Goal: Task Accomplishment & Management: Use online tool/utility

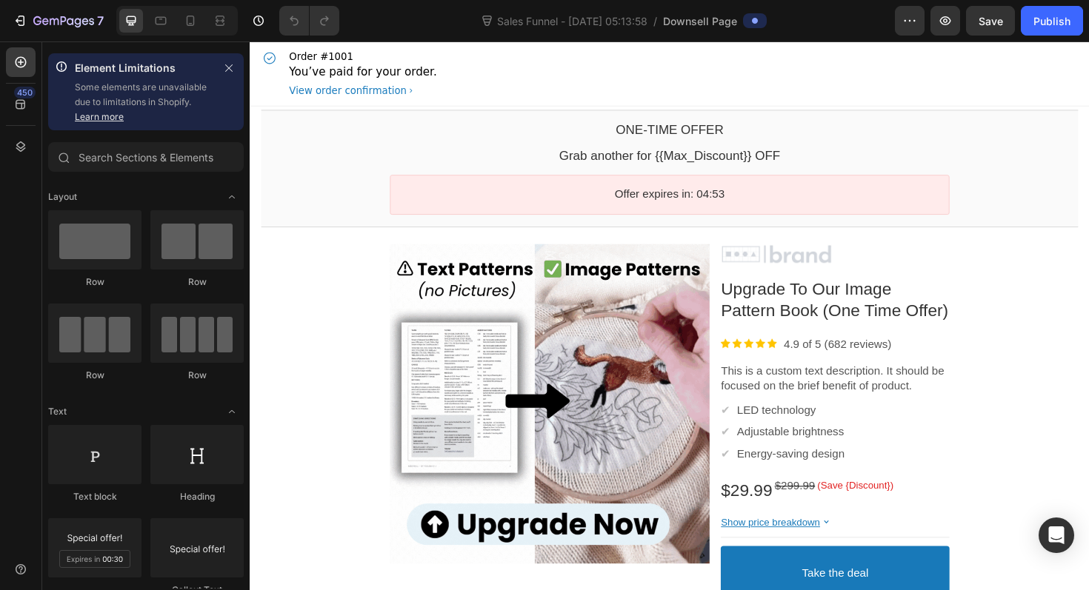
click at [477, 96] on div "Order #1001 You’ve paid for your order. View order confirmation" at bounding box center [694, 75] width 865 height 68
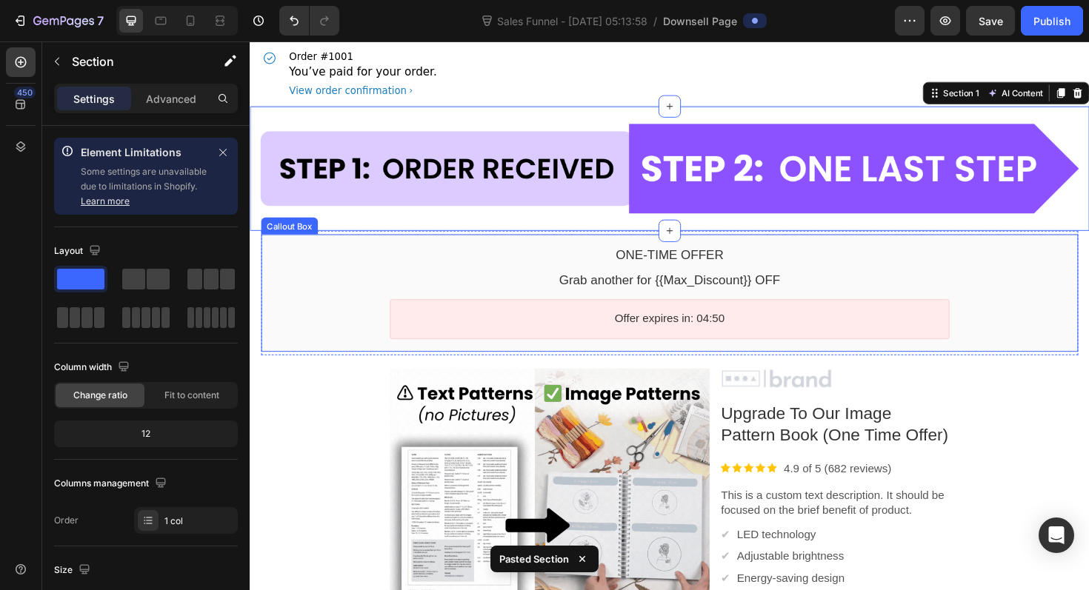
click at [279, 234] on div "Callout Box" at bounding box center [291, 237] width 54 height 11
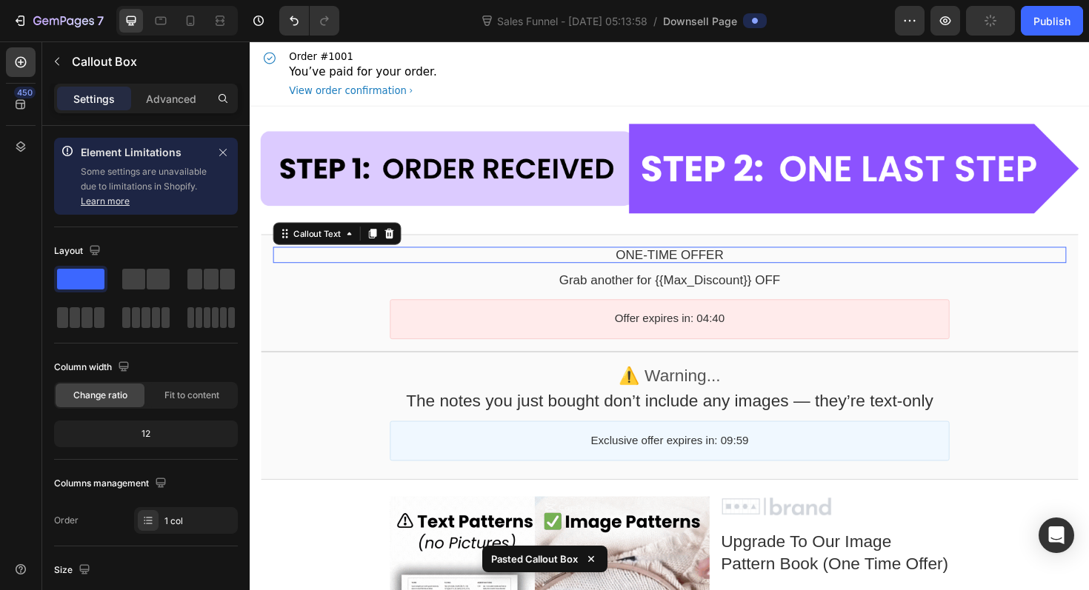
click at [470, 270] on div "One-time Offer" at bounding box center [694, 267] width 840 height 17
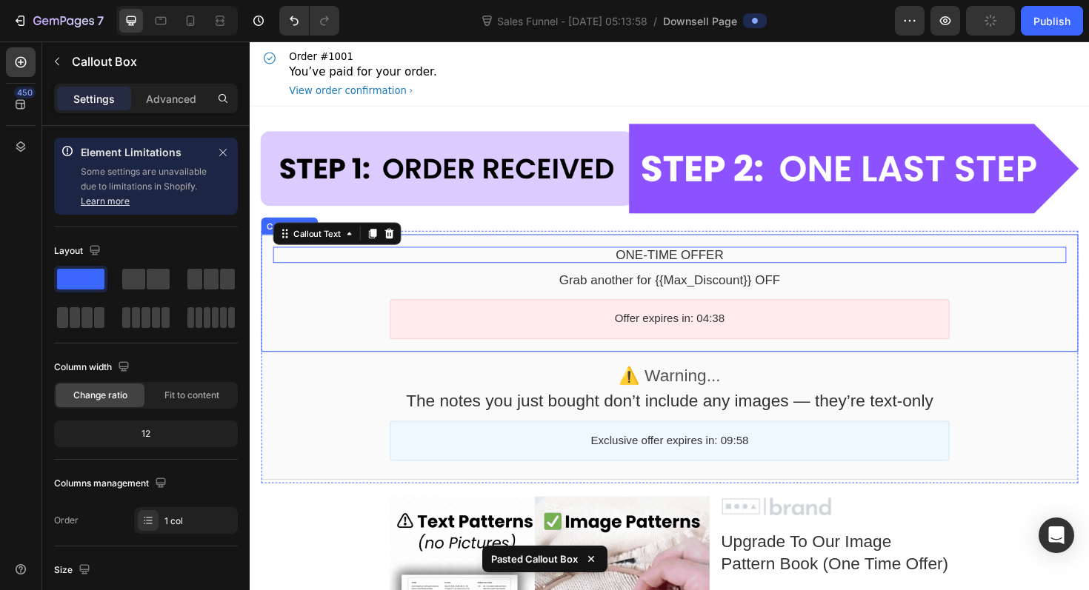
click at [263, 255] on div "One-time Offer Callout Text Grab another for {{Max_Discount}} OFF Callout Text …" at bounding box center [694, 308] width 865 height 124
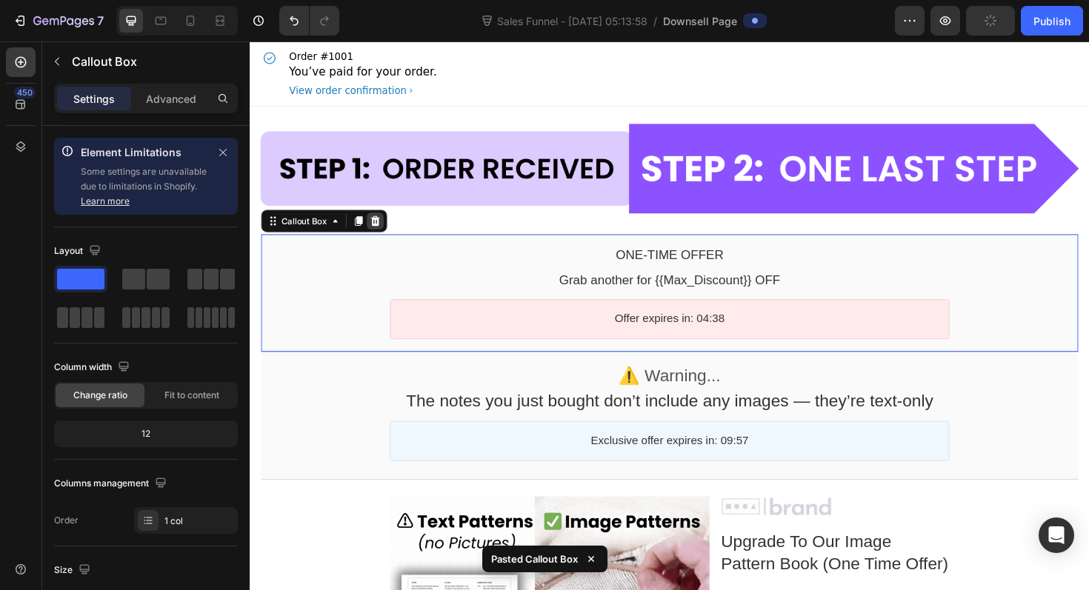
click at [388, 231] on div at bounding box center [382, 232] width 18 height 18
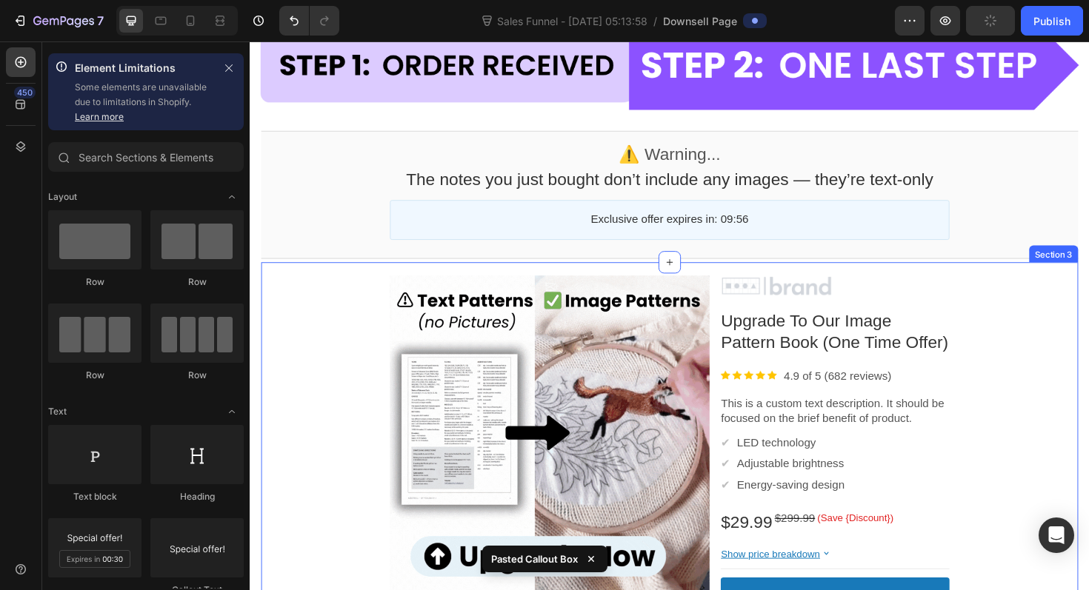
scroll to position [140, 0]
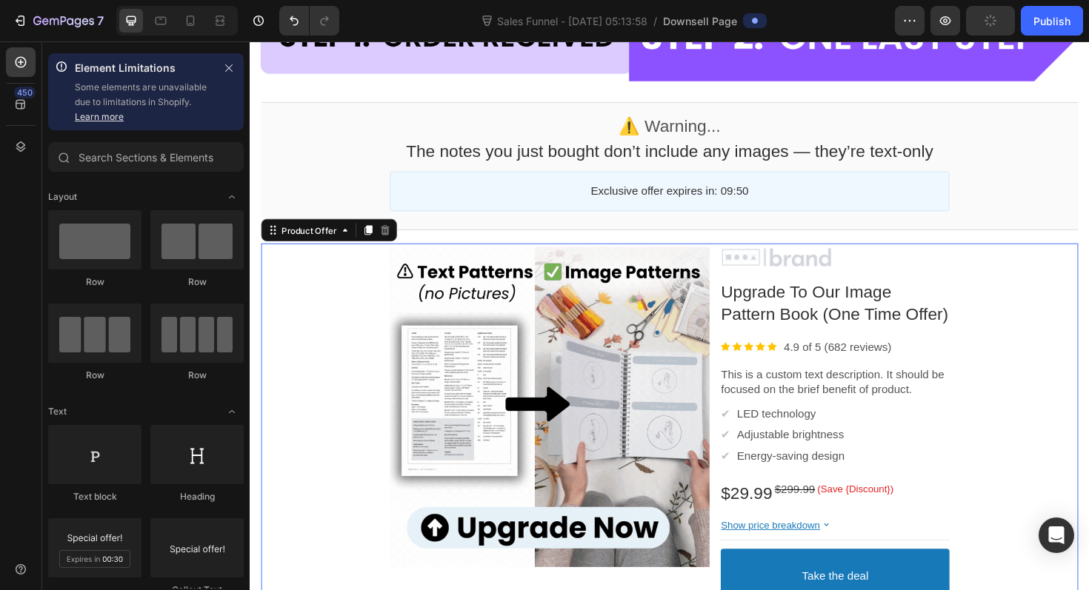
click at [299, 273] on div "Product Images Image Upgrade To Our Image Pattern Book (One Time Offer) Product…" at bounding box center [694, 464] width 865 height 417
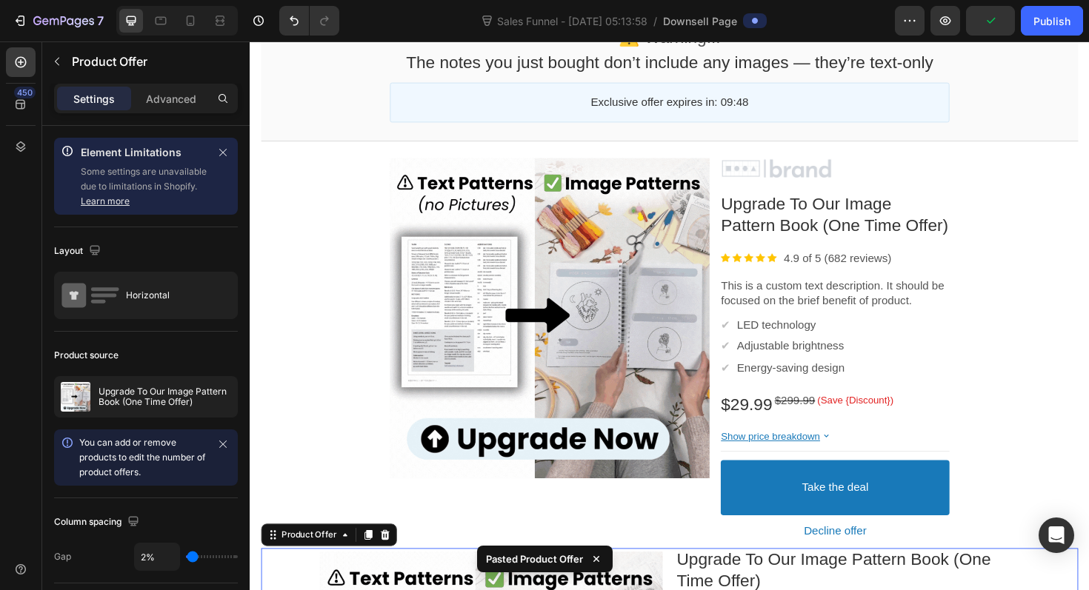
scroll to position [202, 0]
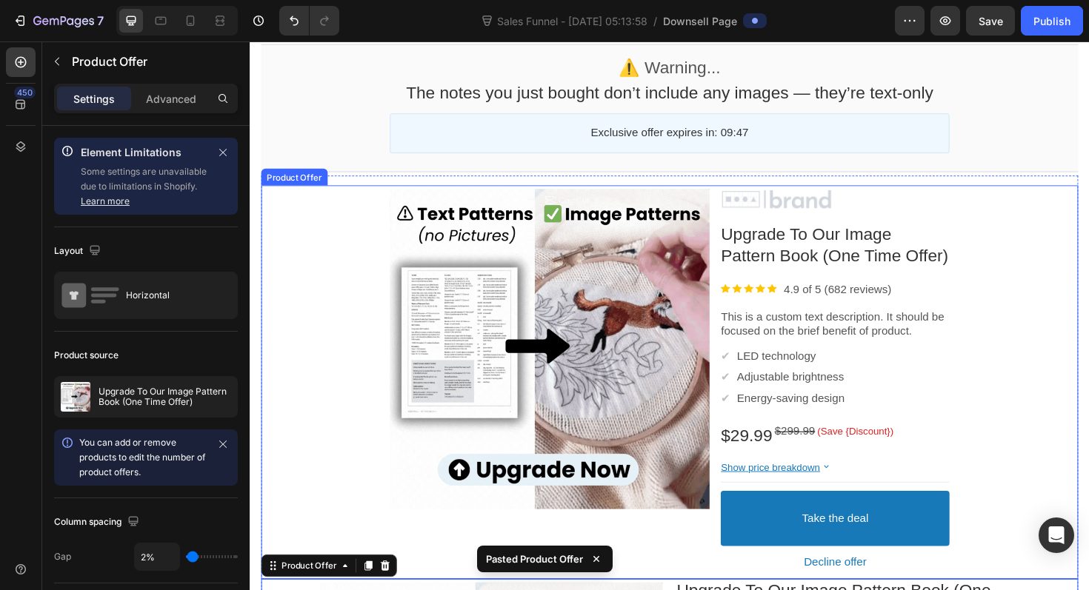
click at [287, 201] on div "Product Images Image Upgrade To Our Image Pattern Book (One Time Offer) Product…" at bounding box center [694, 402] width 865 height 417
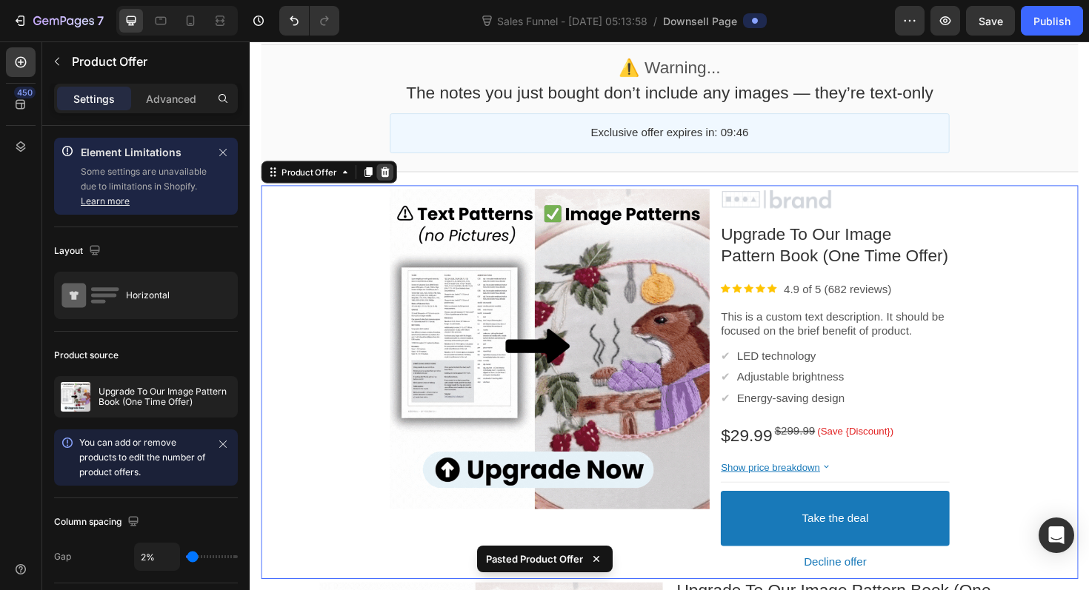
click at [394, 181] on icon at bounding box center [393, 180] width 10 height 10
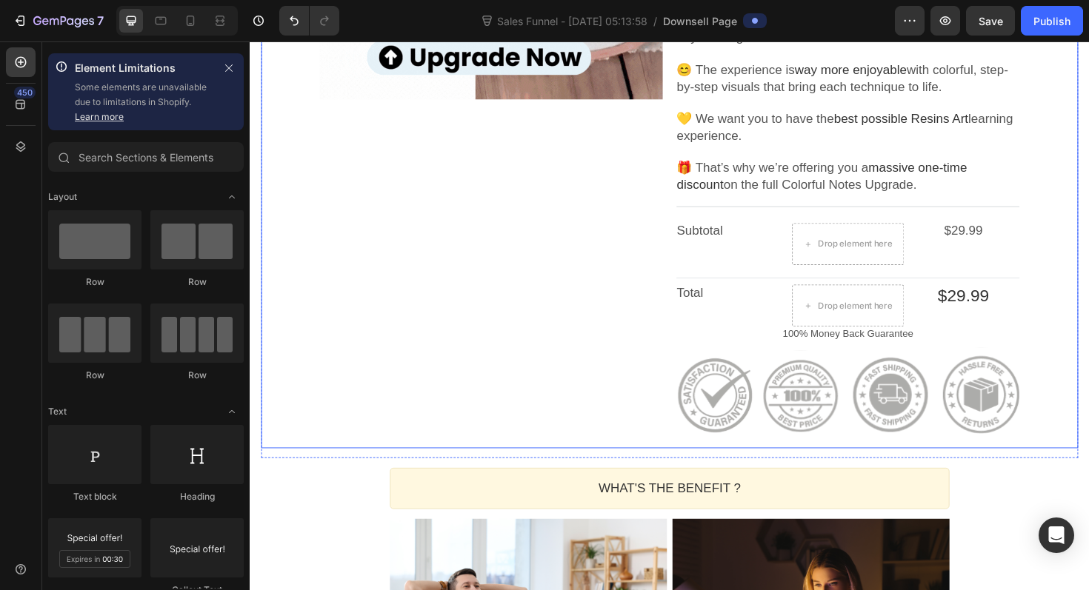
scroll to position [668, 0]
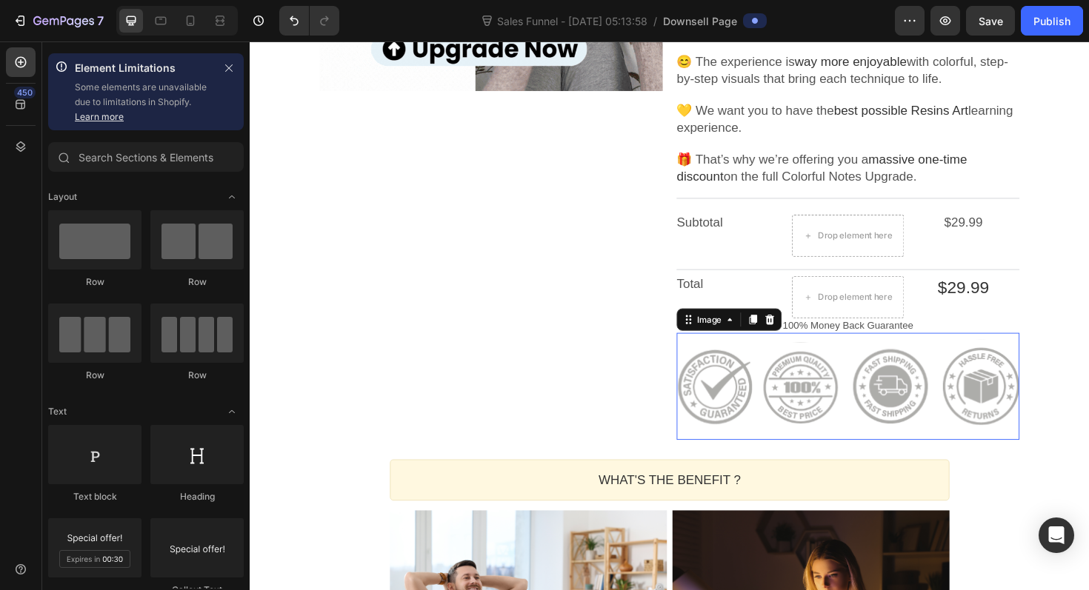
click at [764, 436] on div at bounding box center [883, 407] width 363 height 100
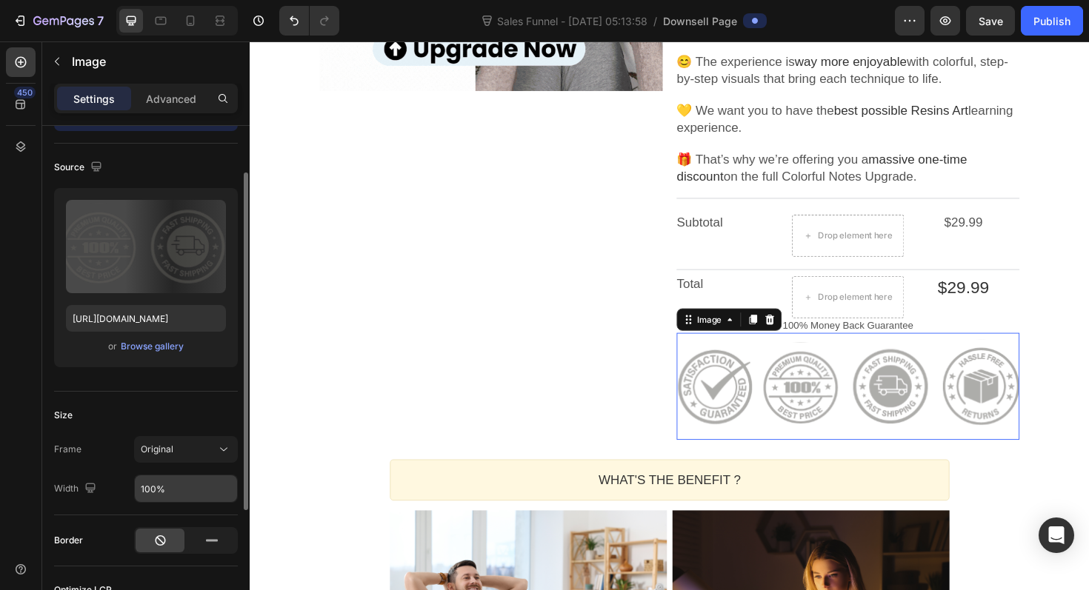
scroll to position [94, 0]
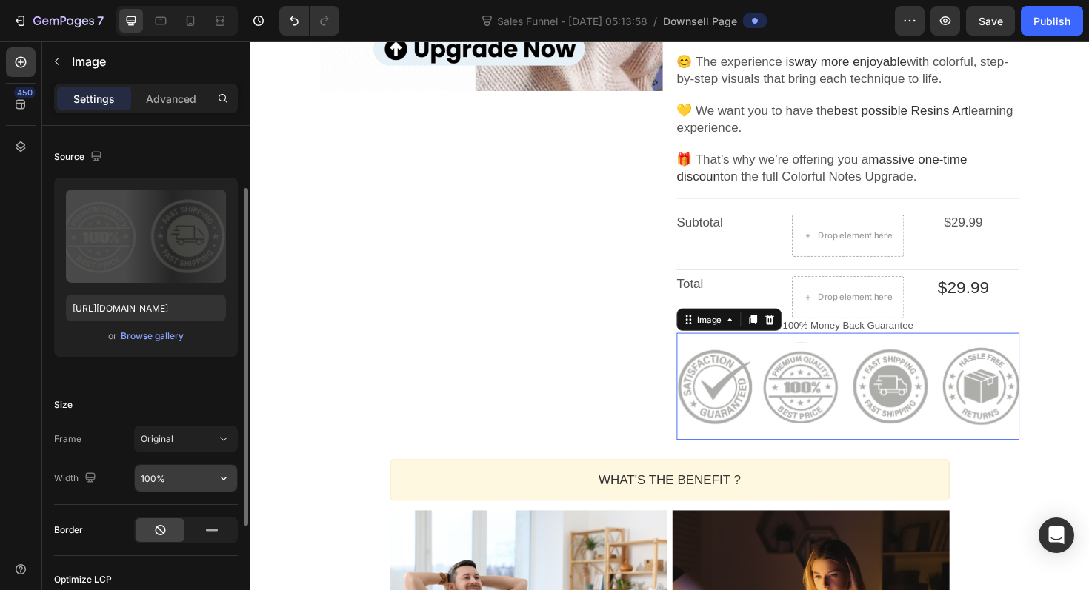
click at [153, 479] on input "100%" at bounding box center [186, 478] width 102 height 27
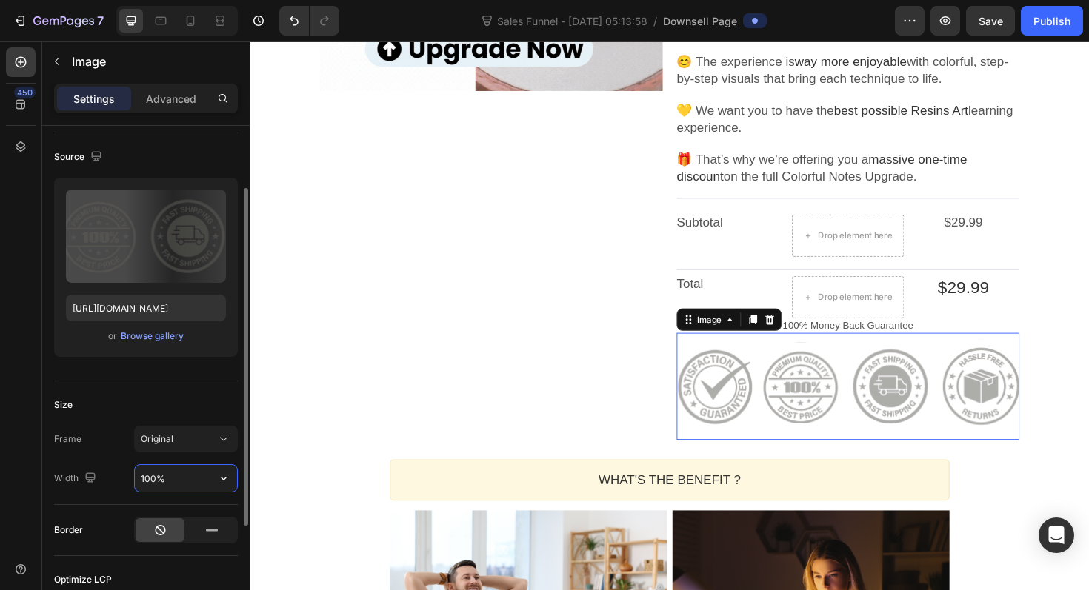
click at [153, 479] on input "100%" at bounding box center [186, 478] width 102 height 27
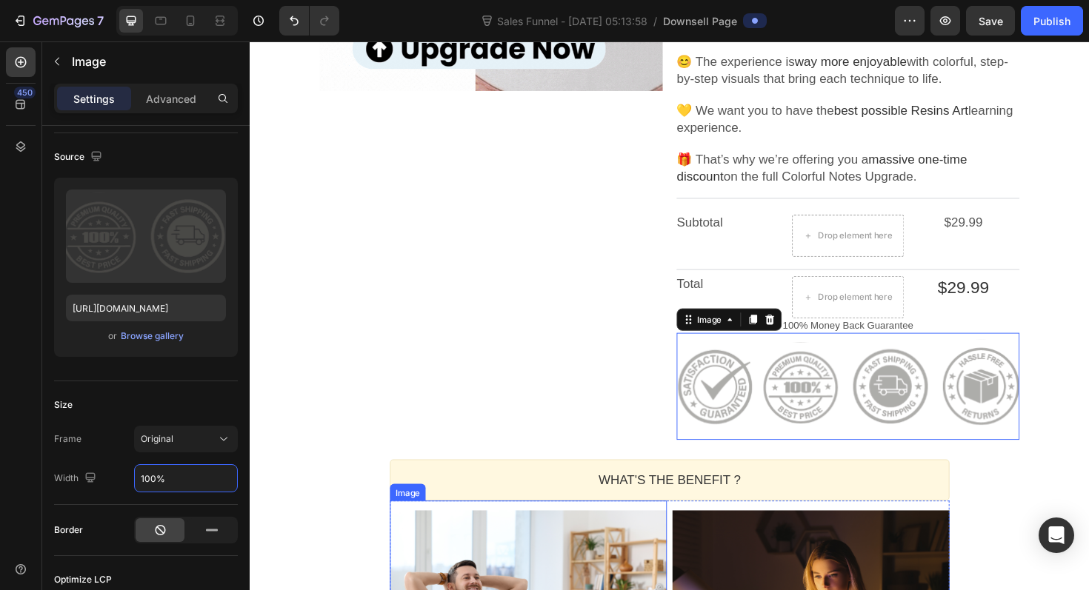
type input "99%"
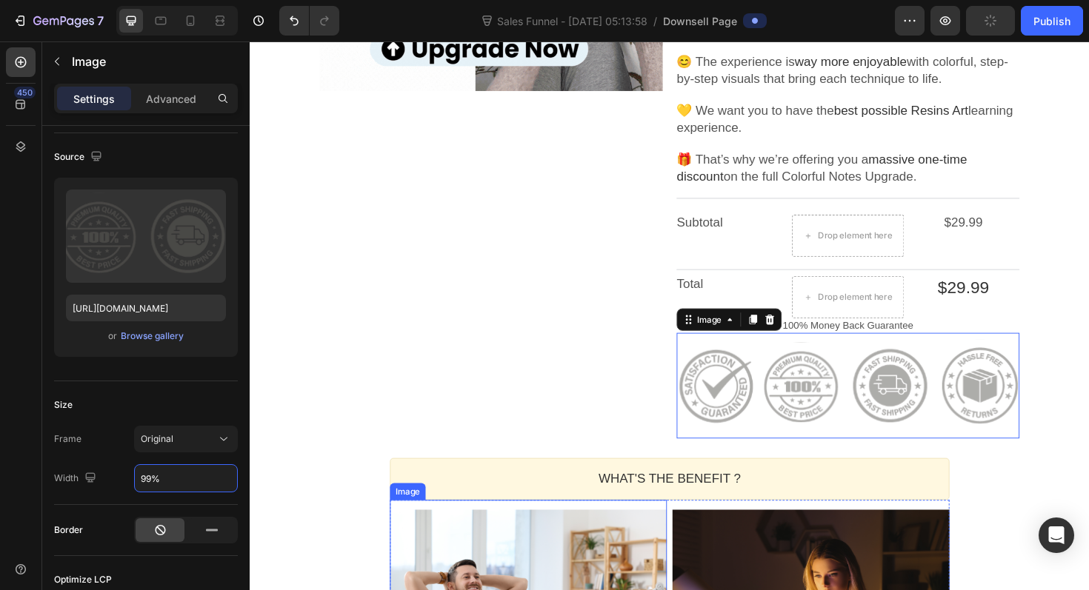
type input "[URL][DOMAIN_NAME]"
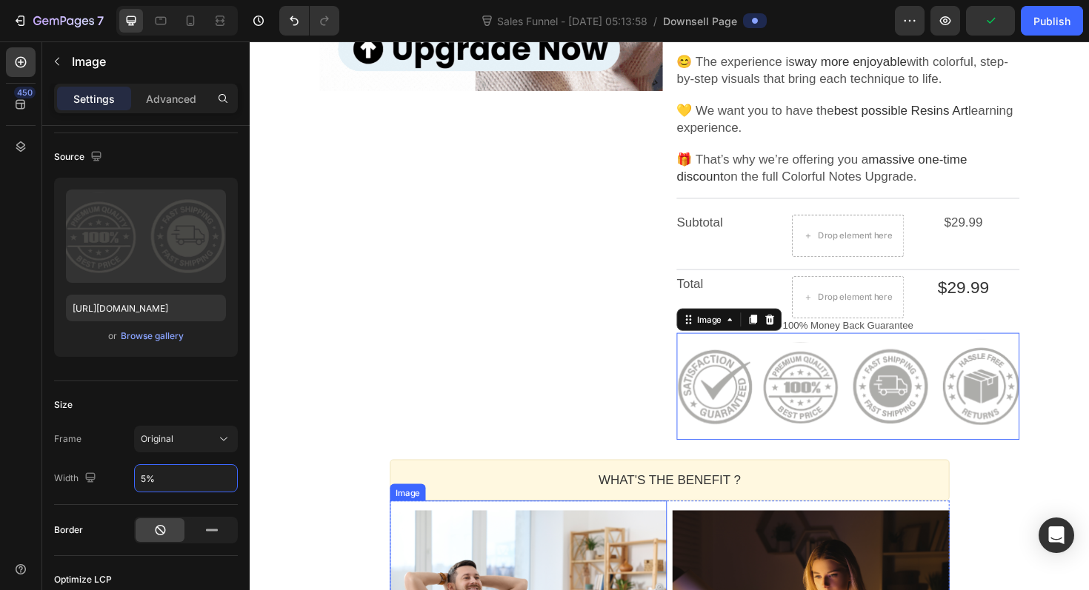
type input "50%"
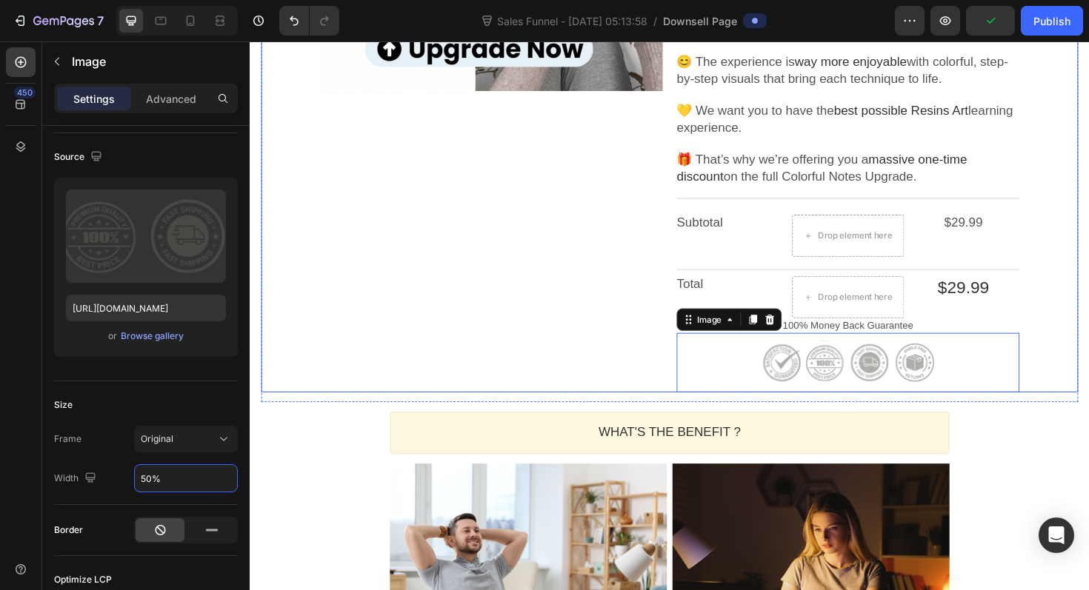
click at [547, 324] on div "Product Images" at bounding box center [505, 70] width 363 height 686
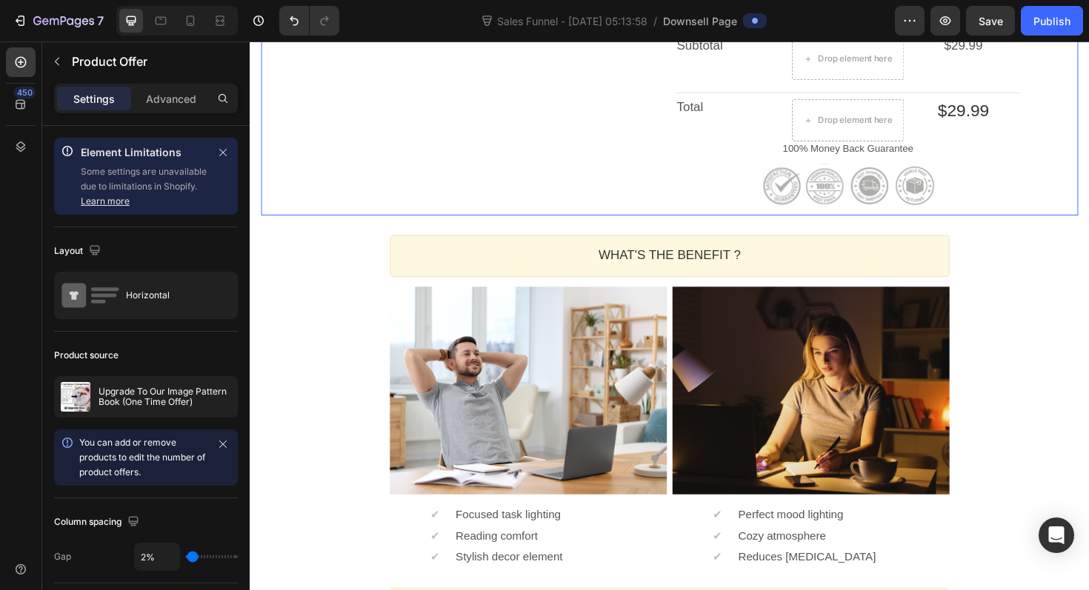
scroll to position [866, 0]
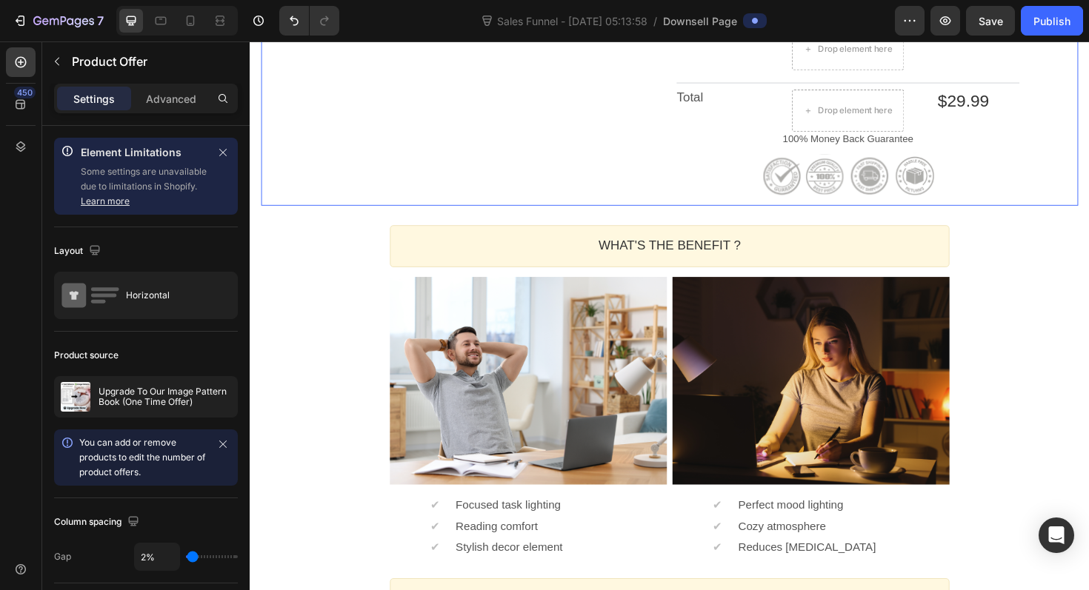
click at [402, 279] on div "WHAT'S THE BENEFIT ? Heading" at bounding box center [694, 258] width 593 height 44
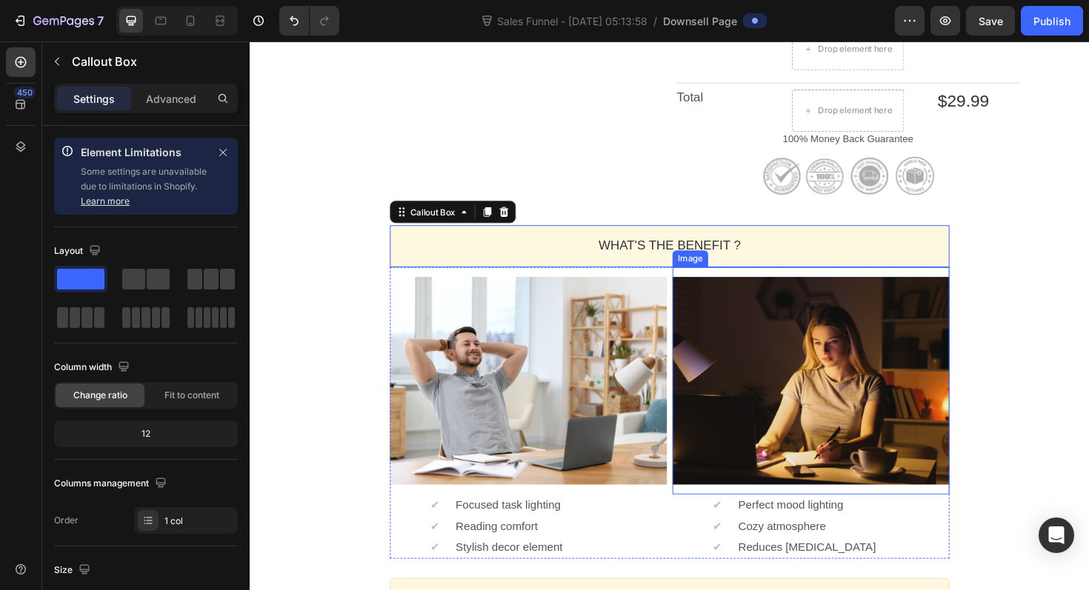
click at [746, 282] on div "Image" at bounding box center [843, 401] width 293 height 241
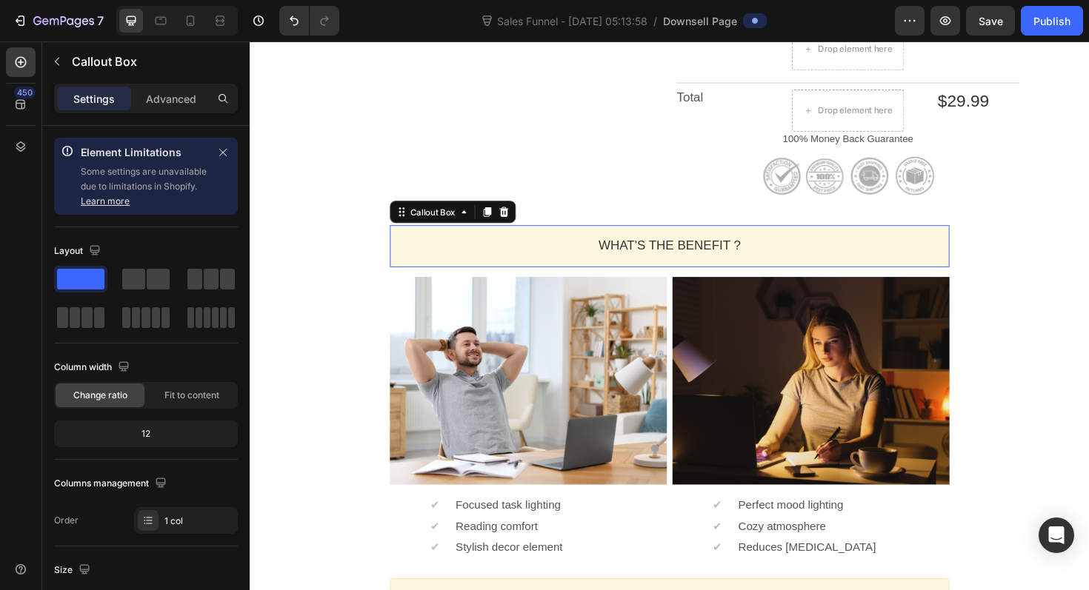
click at [988, 267] on div "WHAT'S THE BENEFIT ? Heading" at bounding box center [694, 258] width 593 height 44
click at [676, 227] on div "WHAT'S THE BENEFIT ? Heading Callout Box Image ✔ Text block Focused task lighti…" at bounding box center [694, 413] width 593 height 374
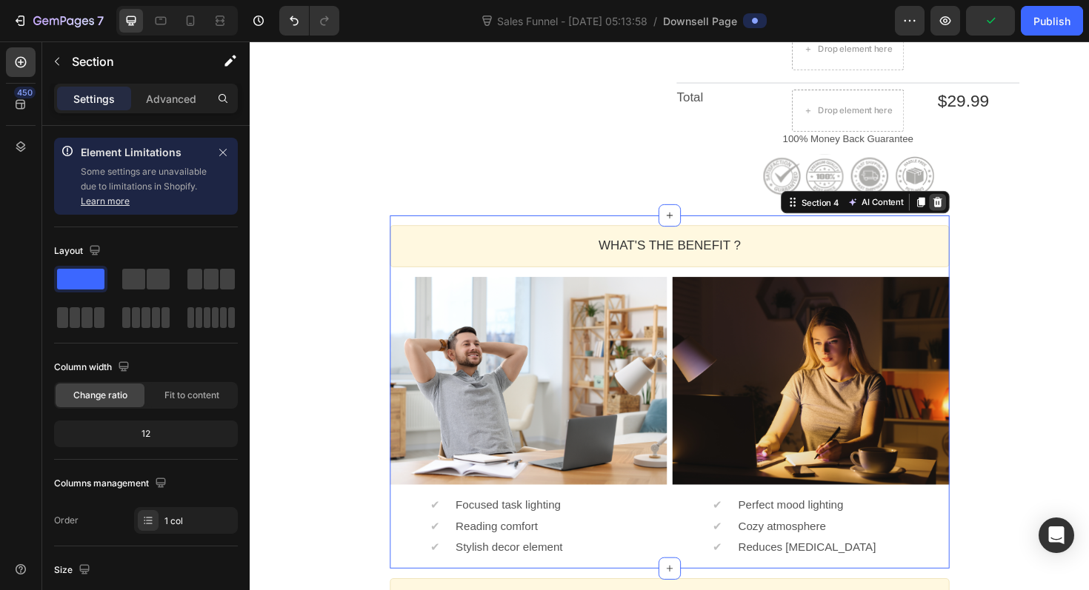
click at [980, 214] on icon at bounding box center [978, 212] width 10 height 10
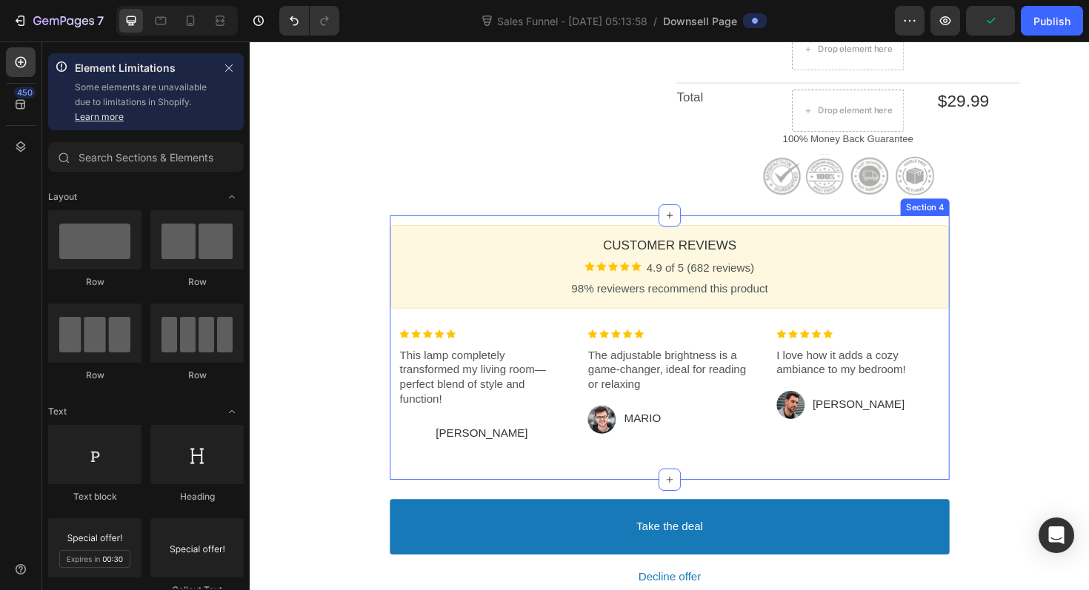
click at [784, 231] on div "Customer Reviews Heading Image 4.9 of 5 (682 reviews) Text block Row 98% review…" at bounding box center [694, 366] width 593 height 281
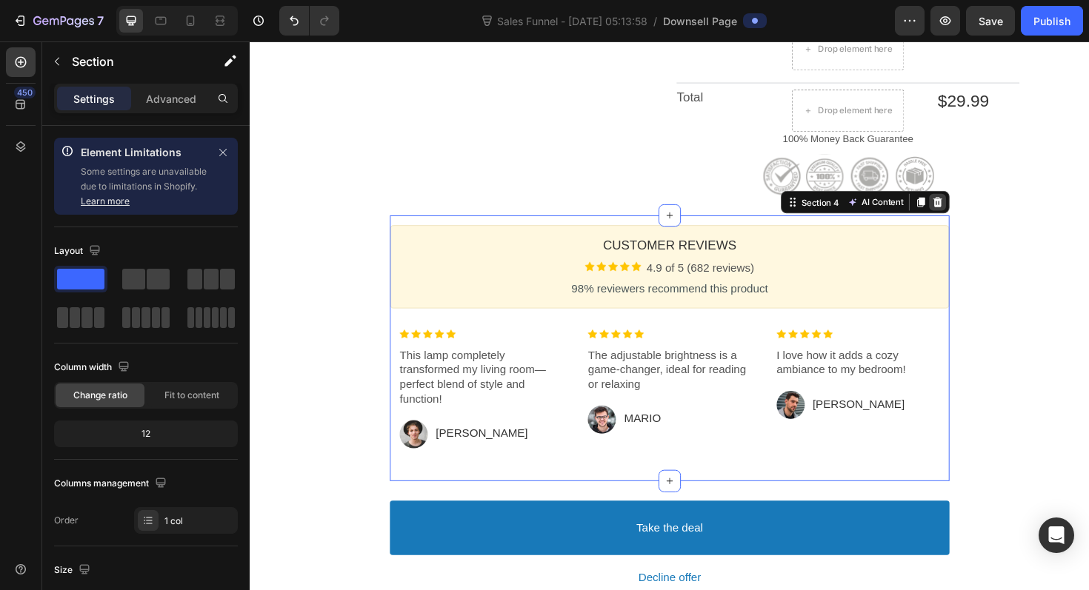
click at [980, 210] on icon at bounding box center [978, 212] width 10 height 10
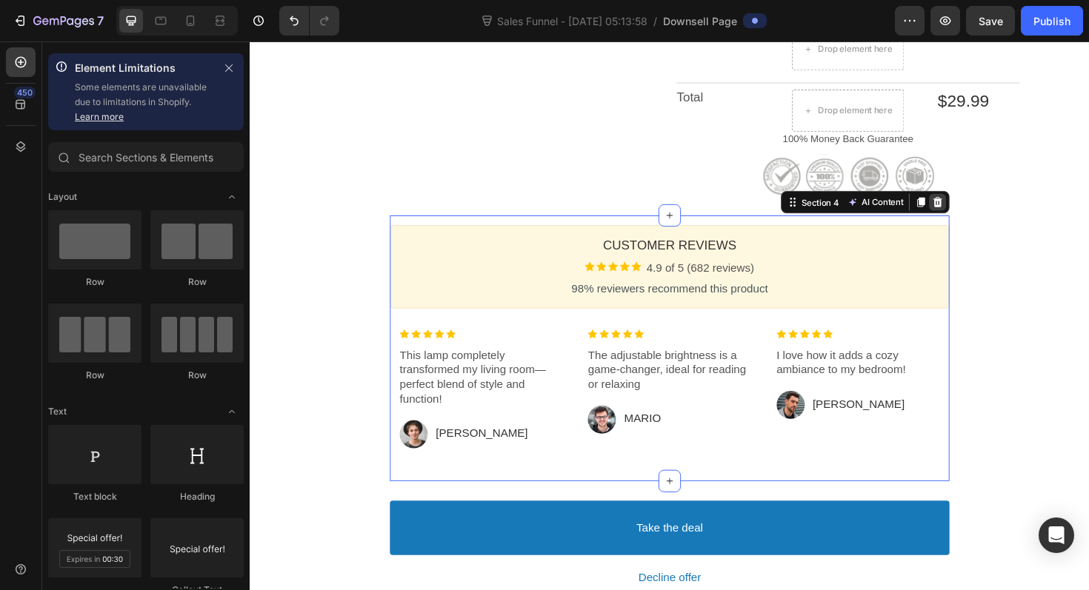
scroll to position [801, 0]
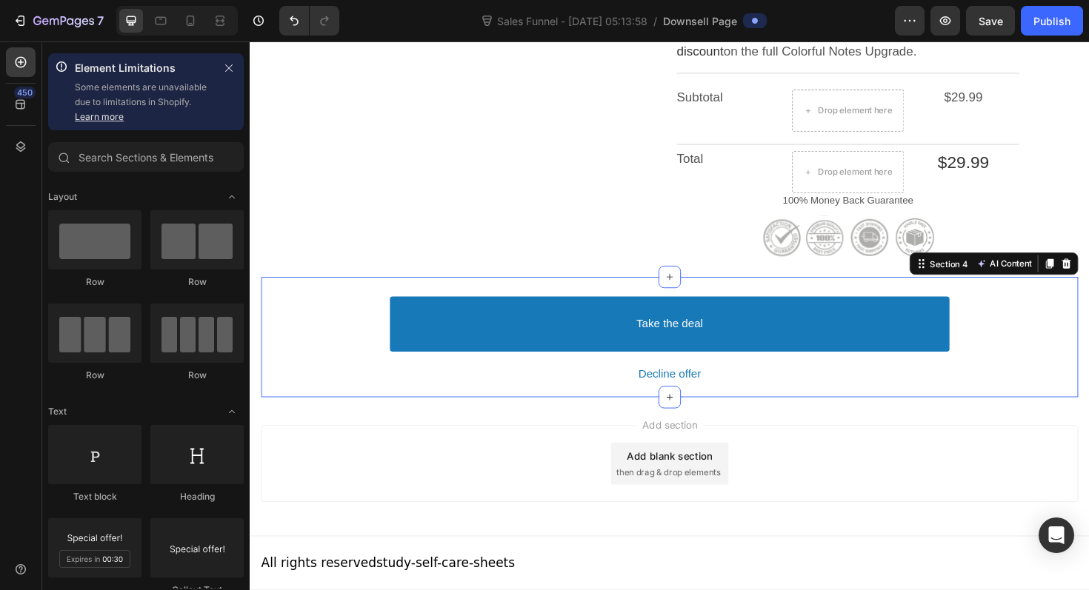
click at [1088, 416] on div "Take the deal Accept Button Decline offer Decline Button Product Offer Section …" at bounding box center [694, 354] width 865 height 127
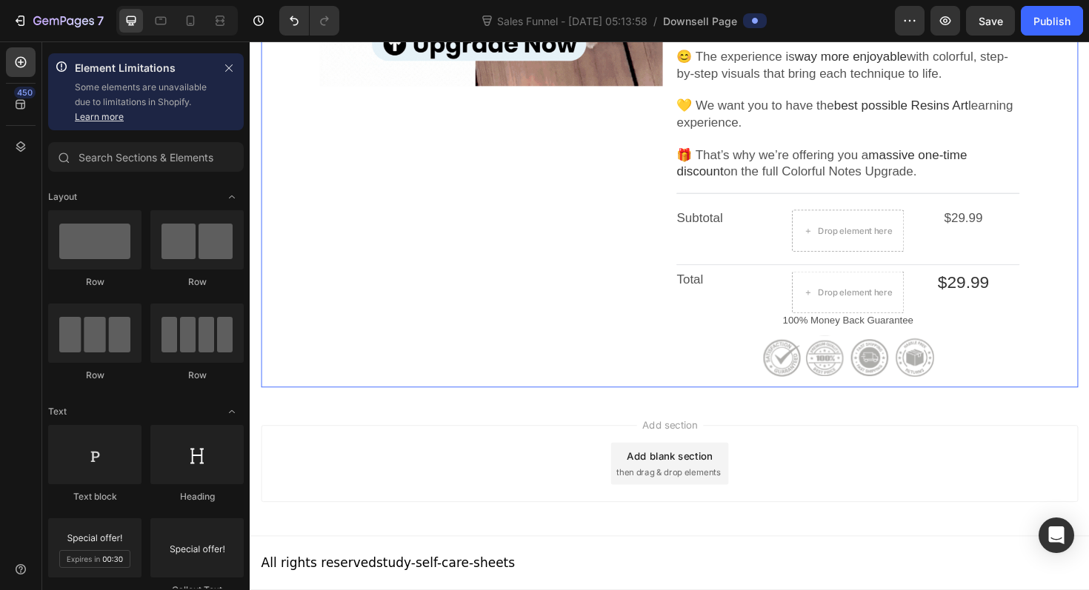
click at [608, 403] on div "Product Images" at bounding box center [505, 65] width 363 height 686
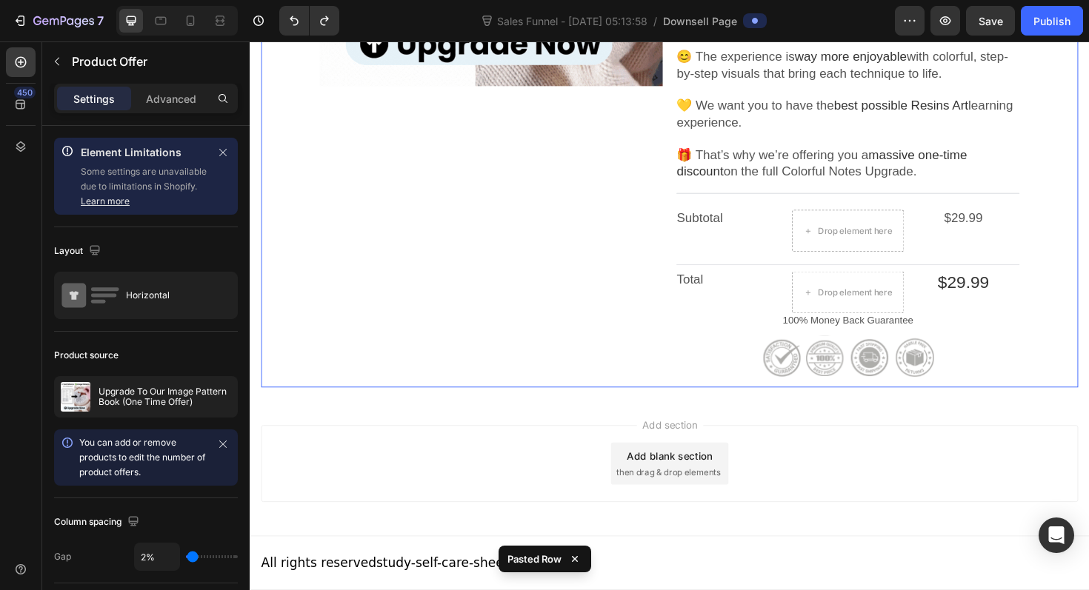
click at [445, 405] on div "Product Images" at bounding box center [505, 65] width 363 height 686
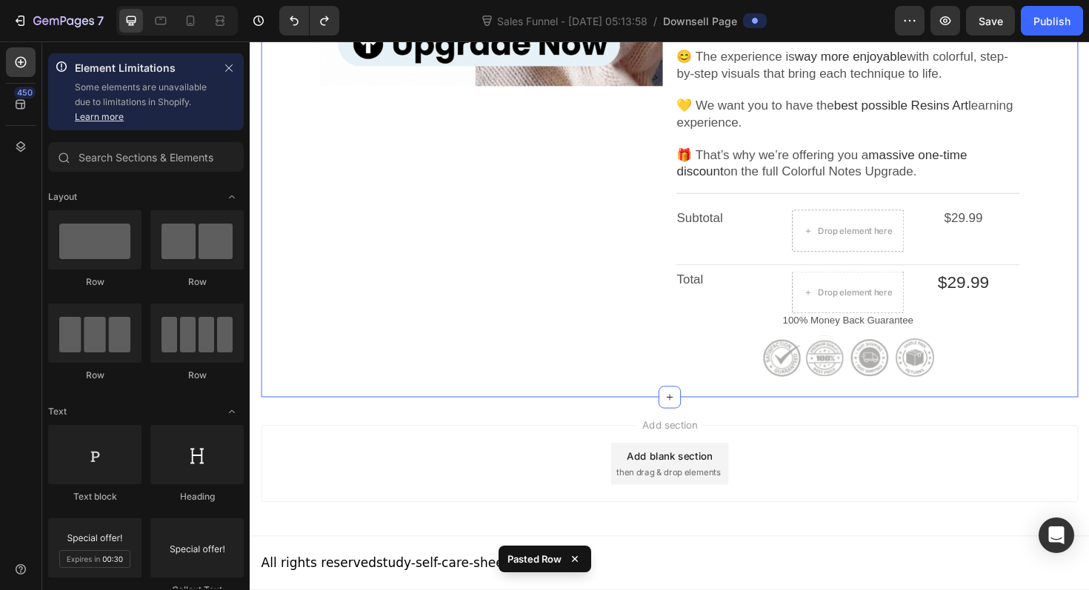
click at [462, 415] on div "Product Images Upgrade To Our Image Pattern Book (One Time Offer) Product Title…" at bounding box center [694, 65] width 865 height 707
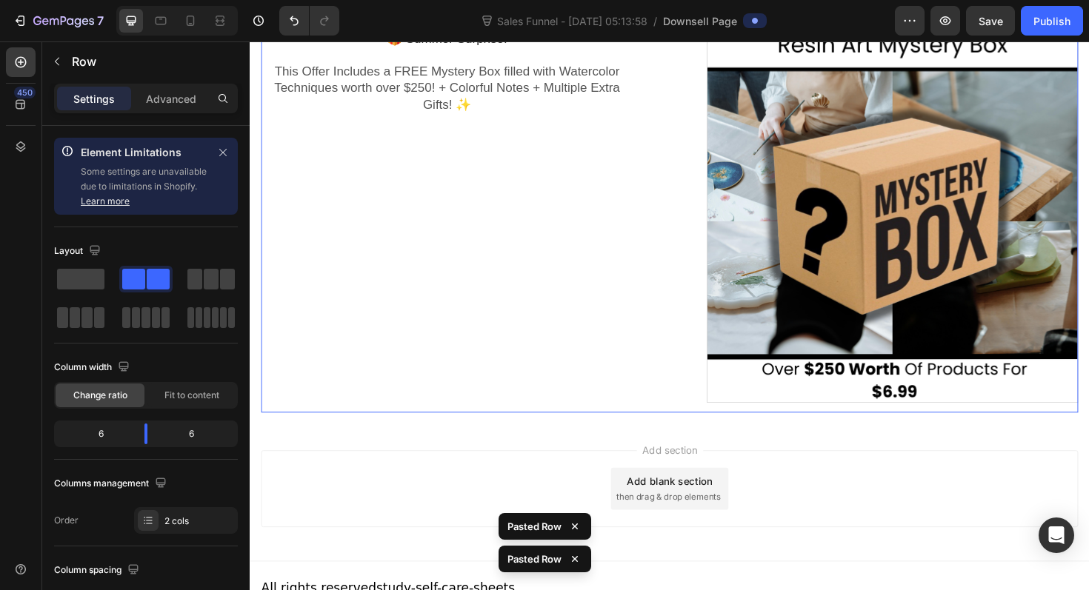
scroll to position [1068, 0]
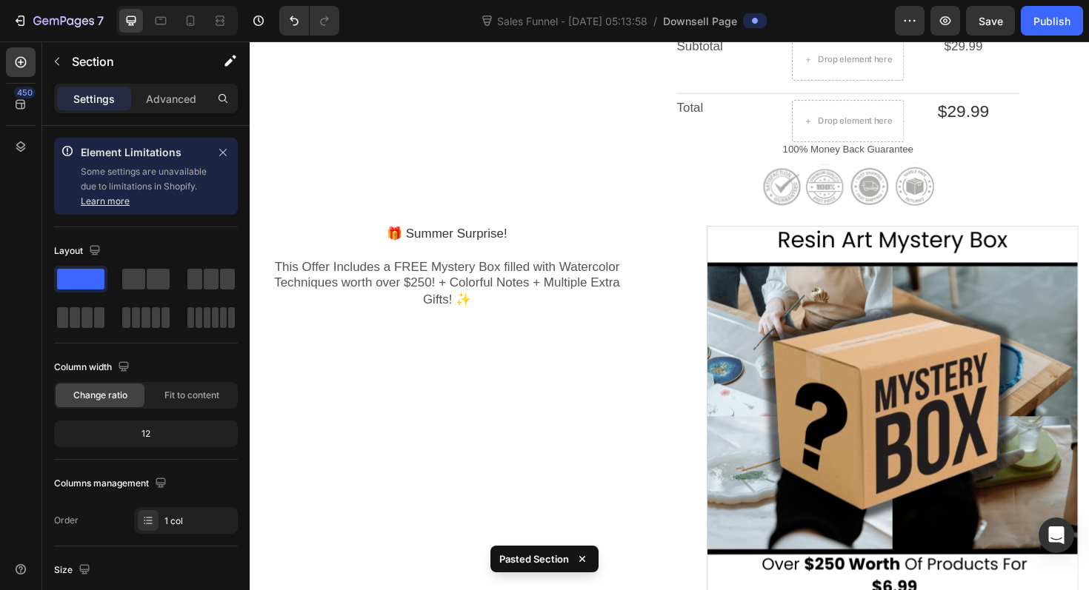
scroll to position [1529, 0]
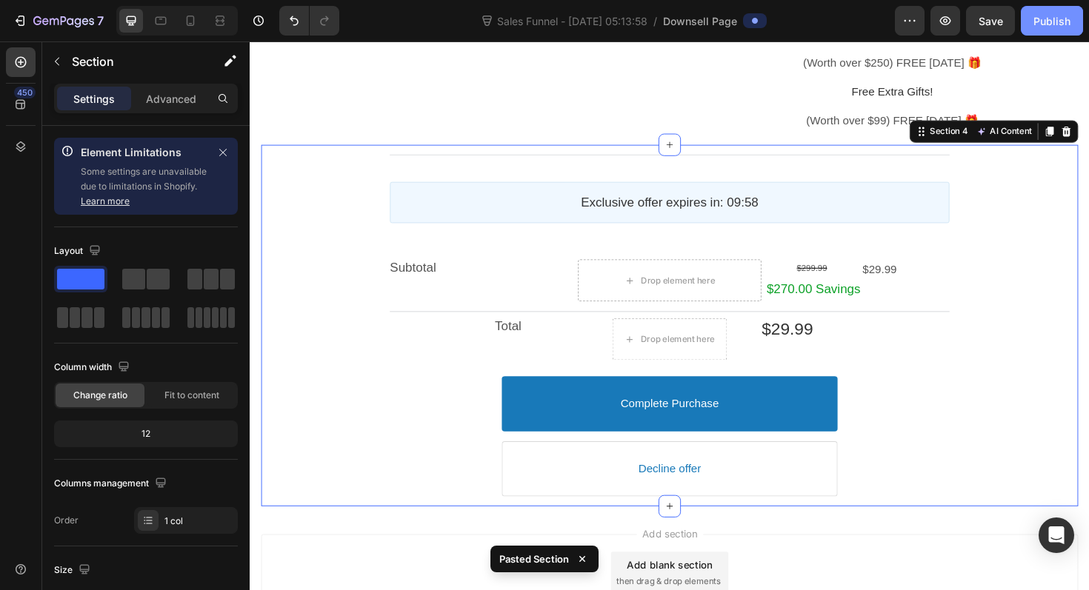
click at [1065, 16] on div "Publish" at bounding box center [1052, 21] width 37 height 16
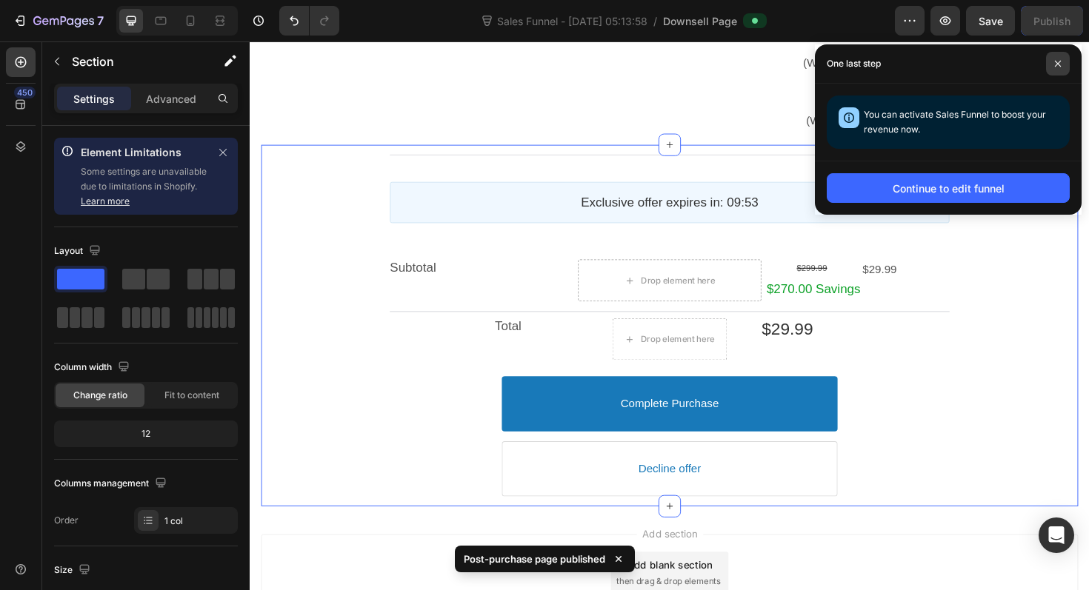
click at [1052, 58] on span at bounding box center [1058, 64] width 24 height 24
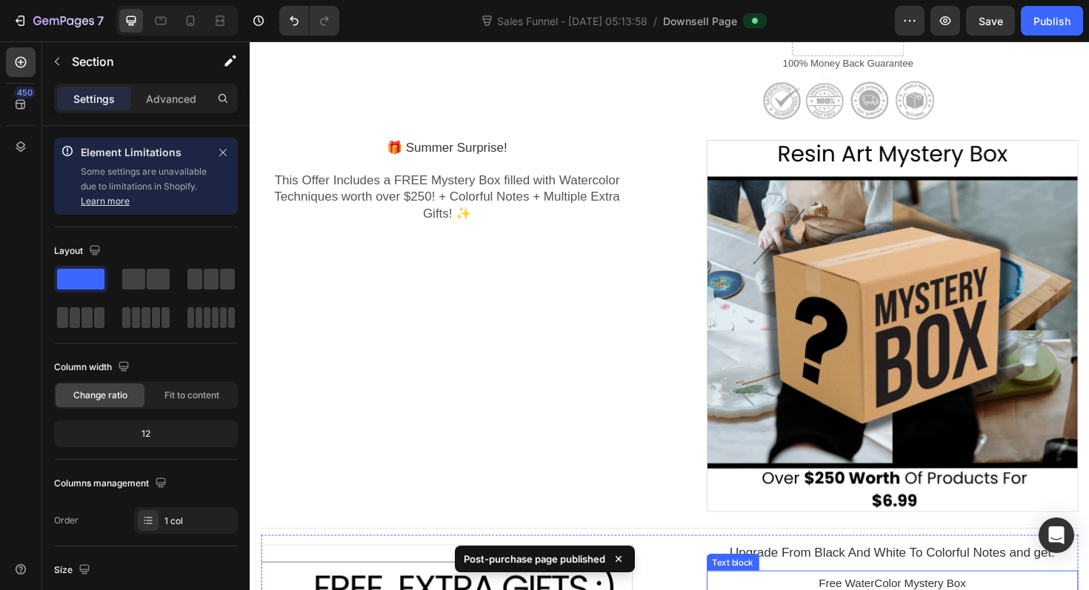
scroll to position [914, 0]
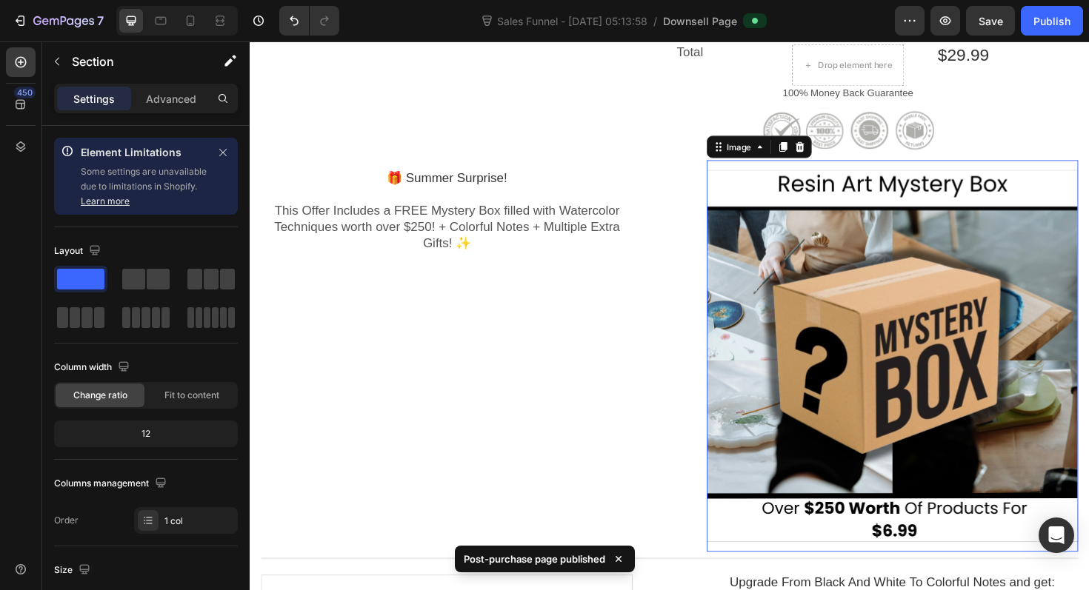
click at [853, 310] on div at bounding box center [929, 374] width 393 height 393
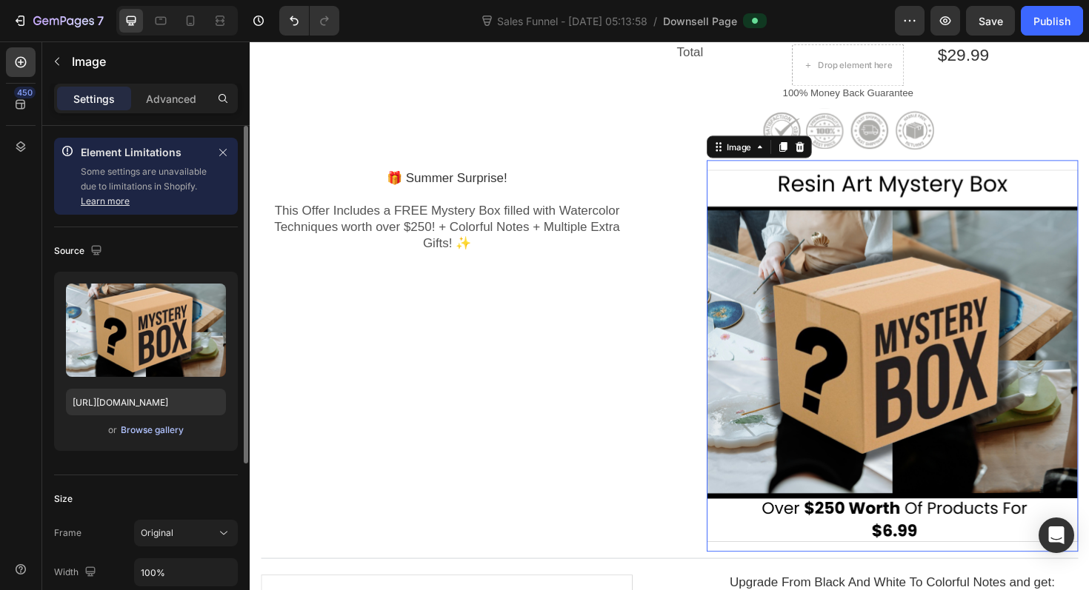
click at [165, 427] on div "Browse gallery" at bounding box center [152, 430] width 63 height 13
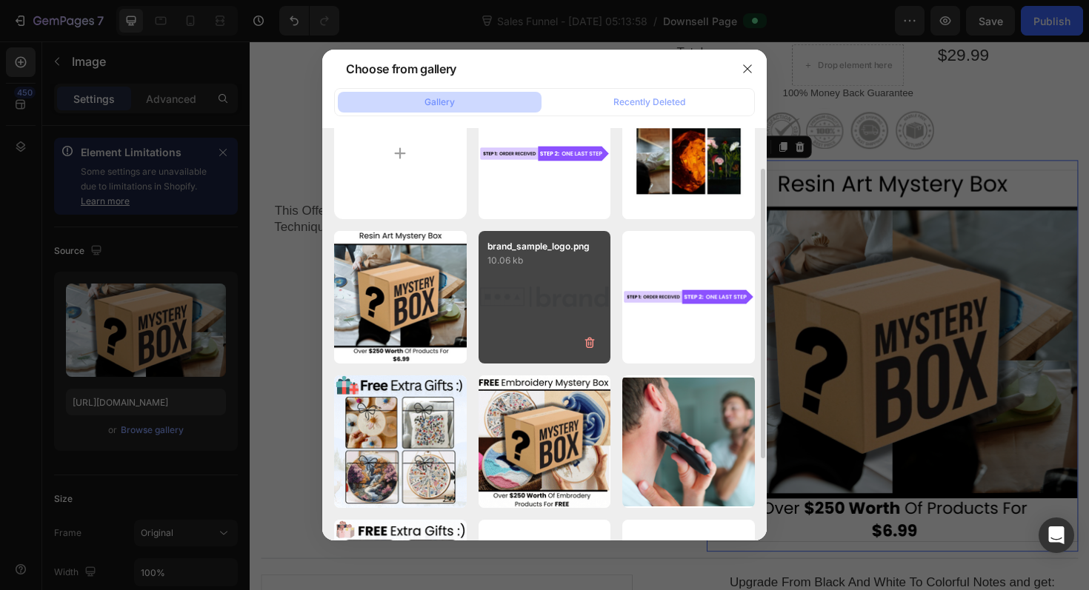
scroll to position [55, 0]
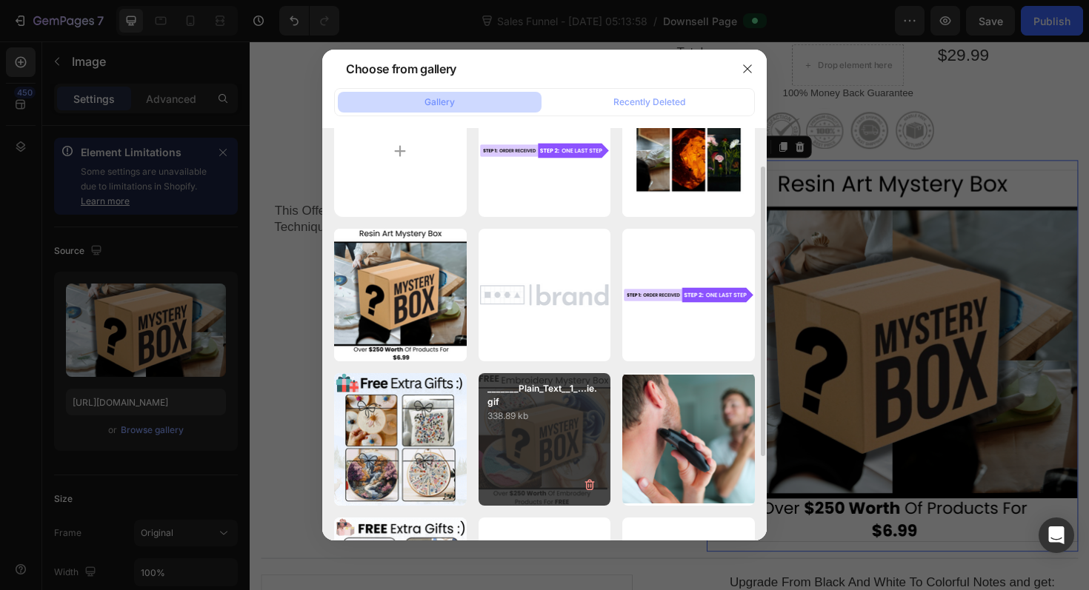
click at [550, 432] on div "_______Plain_Text__1_...ie.gif 338.89 kb" at bounding box center [545, 439] width 133 height 133
type input "[URL][DOMAIN_NAME]"
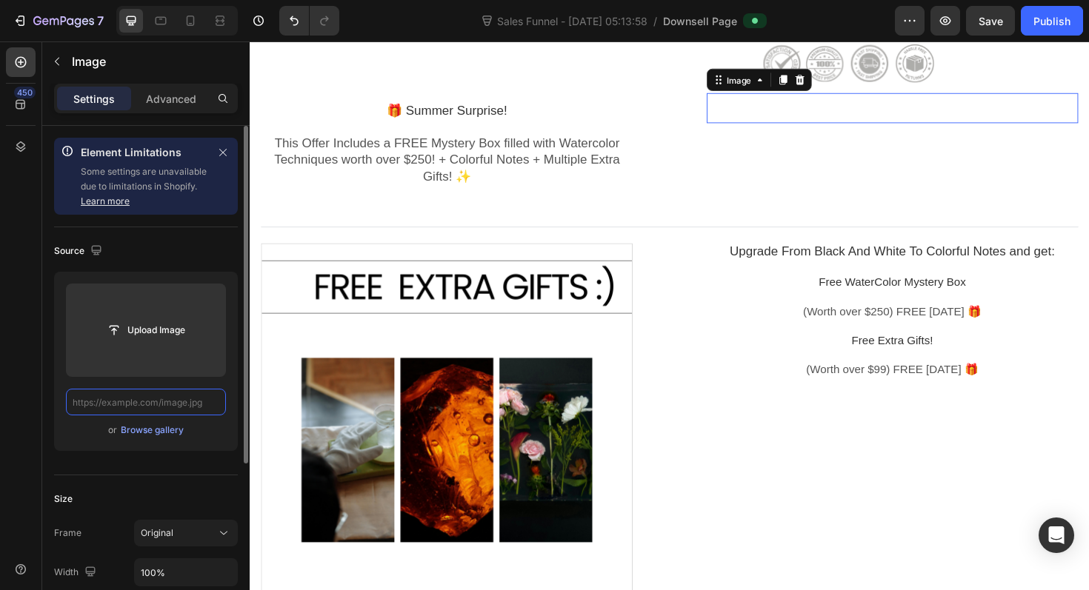
scroll to position [0, 0]
click at [153, 431] on div "Browse gallery" at bounding box center [152, 430] width 63 height 13
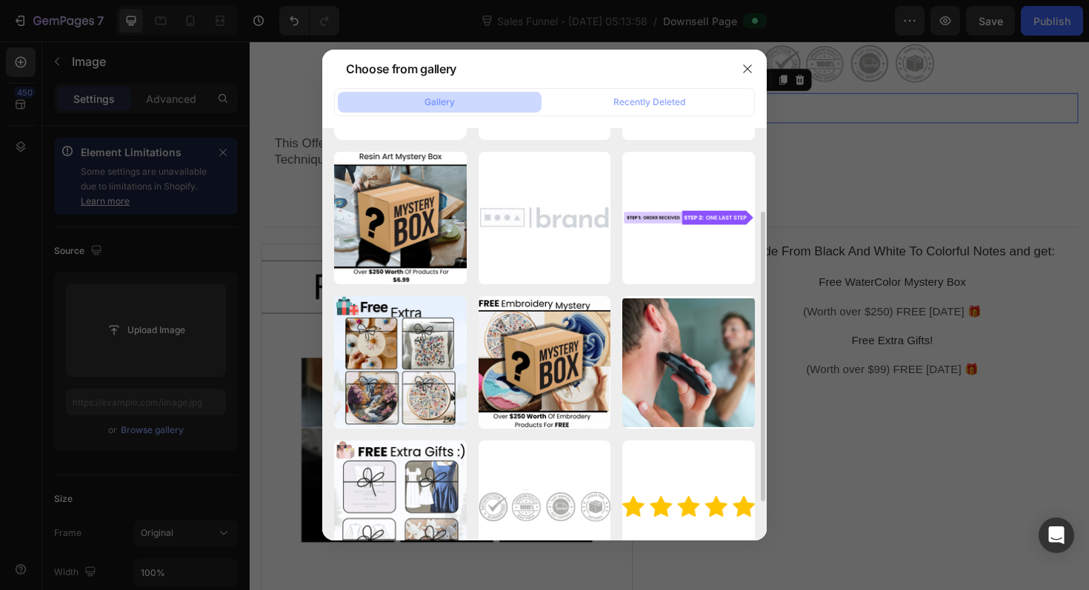
scroll to position [156, 0]
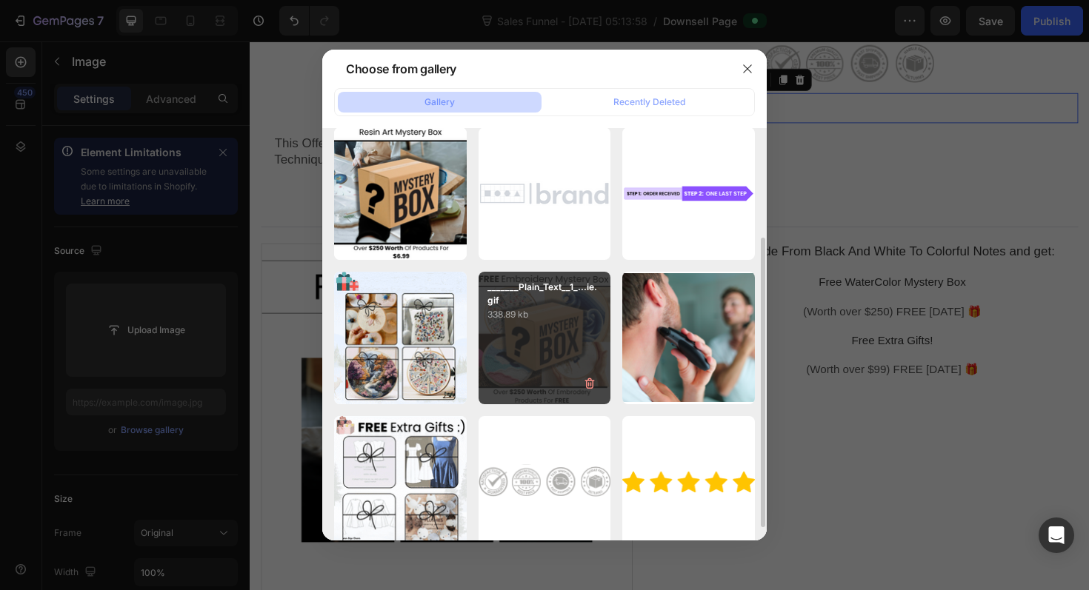
click at [542, 317] on p "338.89 kb" at bounding box center [544, 314] width 115 height 15
type input "[URL][DOMAIN_NAME]"
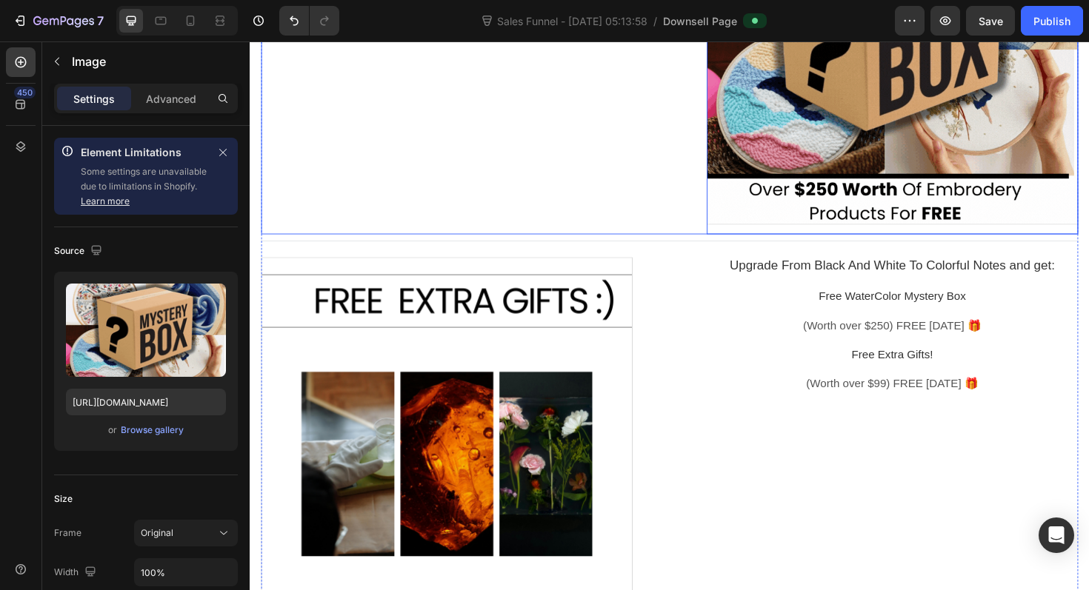
scroll to position [1291, 0]
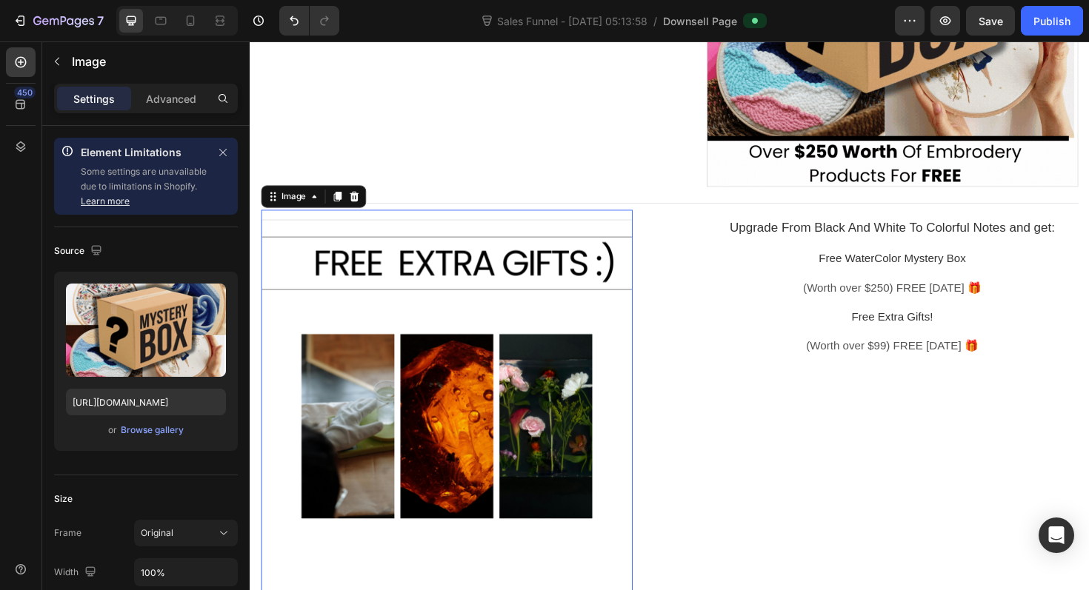
click at [507, 376] on div at bounding box center [458, 426] width 393 height 393
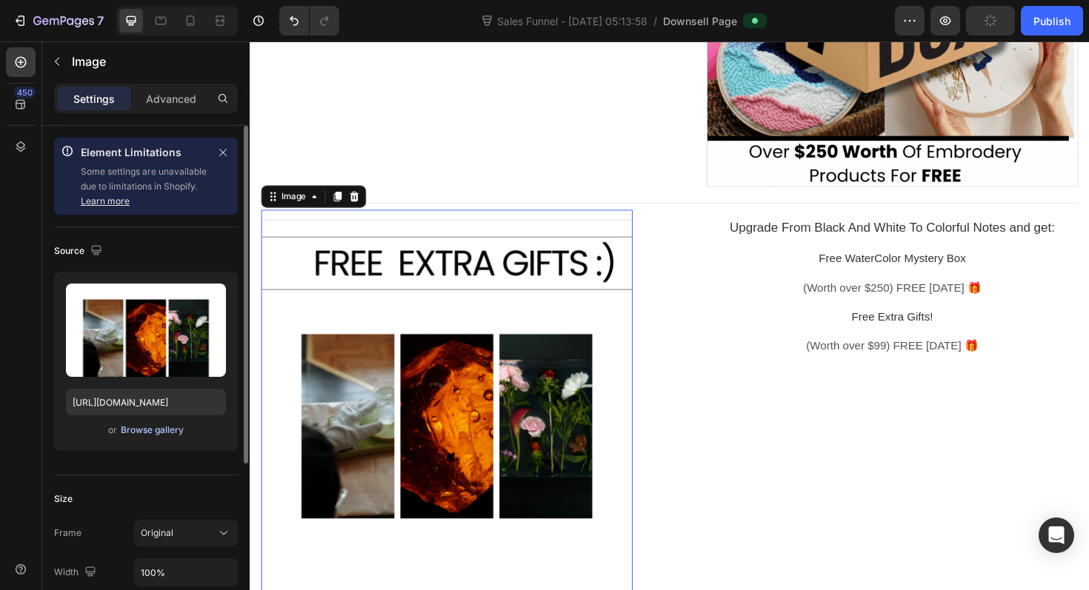
click at [159, 430] on div "Browse gallery" at bounding box center [152, 430] width 63 height 13
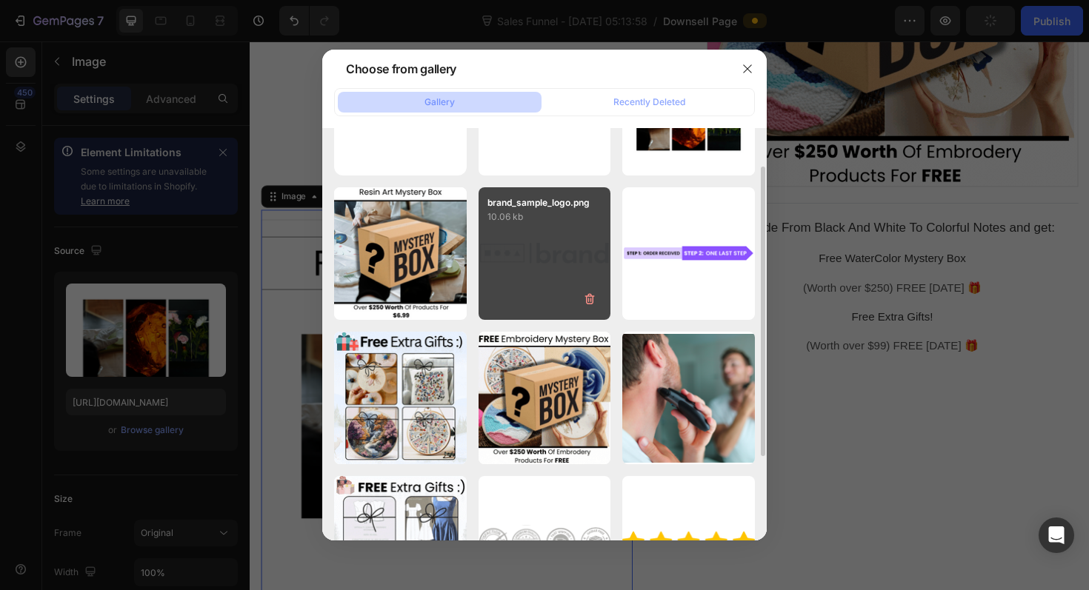
scroll to position [112, 0]
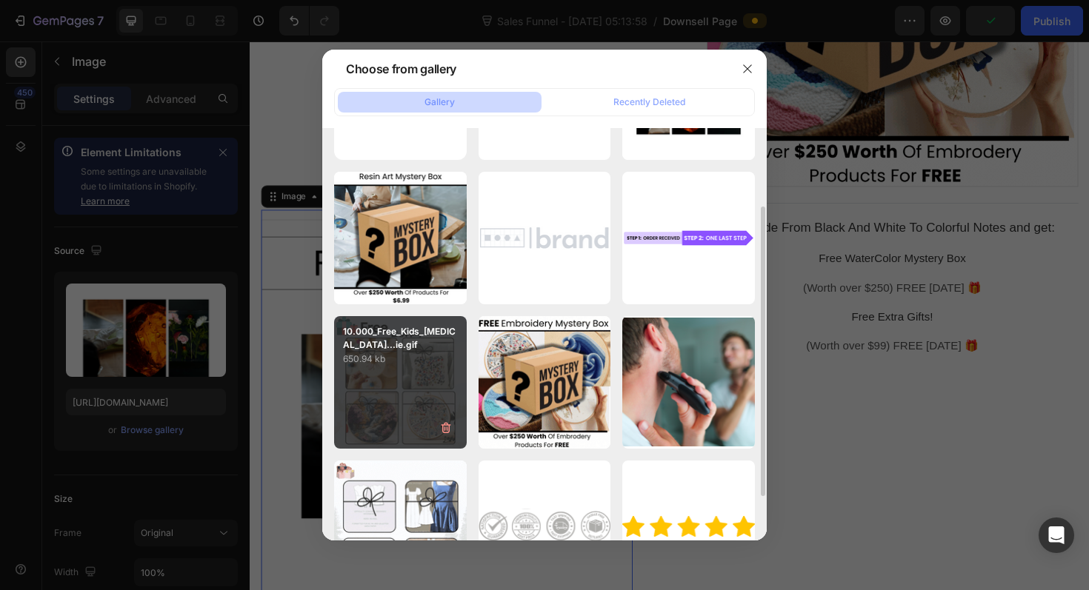
click at [367, 366] on p "650.94 kb" at bounding box center [400, 359] width 115 height 15
type input "[URL][DOMAIN_NAME]"
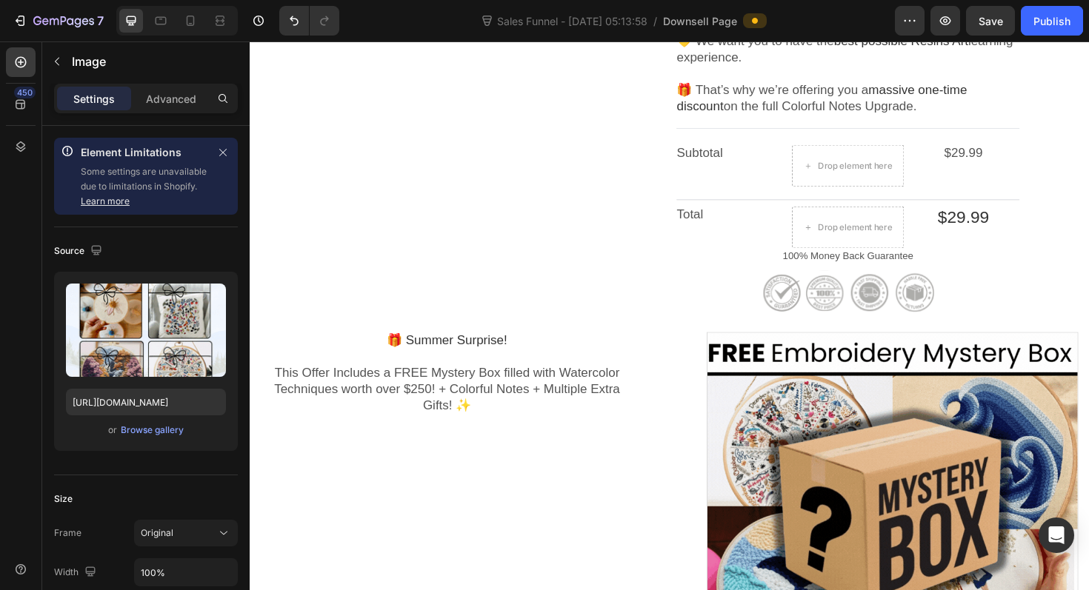
scroll to position [690, 0]
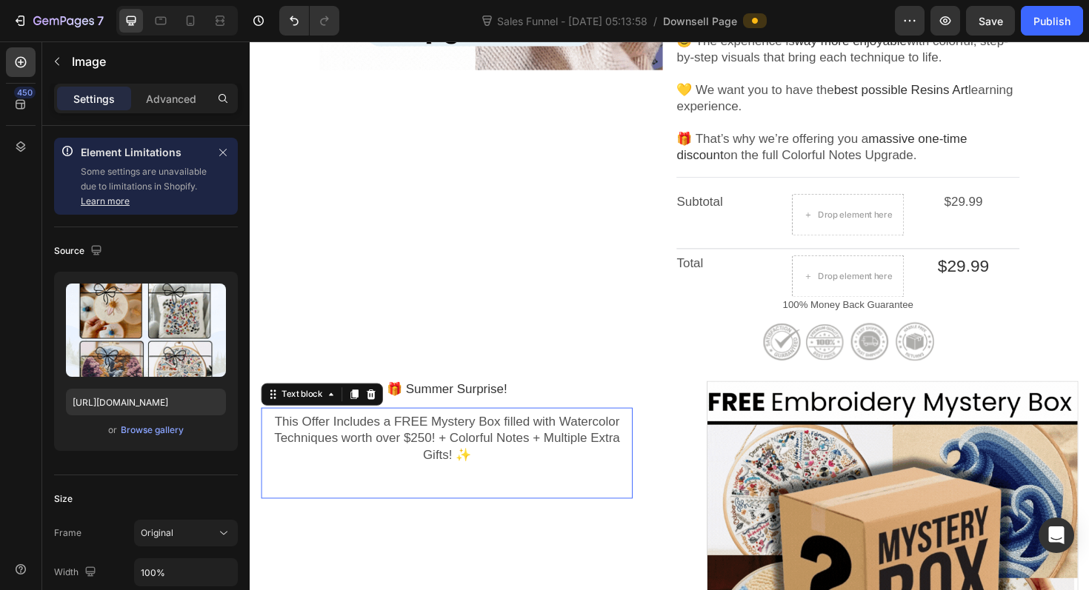
click at [589, 446] on span "This Offer Includes a FREE Mystery Box filled with Watercolor Techniques worth …" at bounding box center [459, 462] width 366 height 50
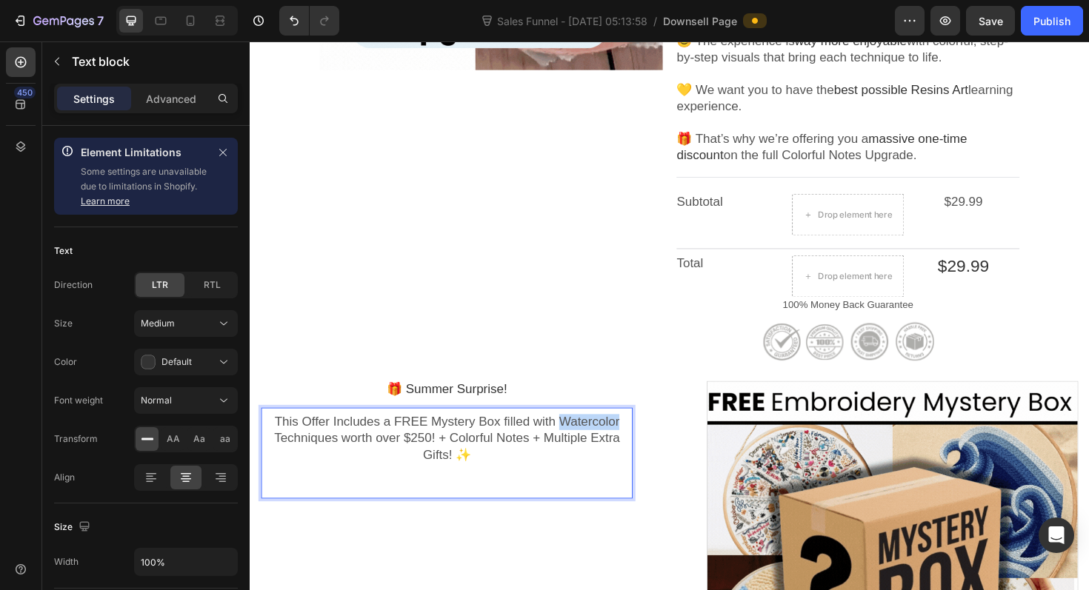
click at [618, 444] on span "This Offer Includes a FREE Mystery Box filled with Watercolor Techniques worth …" at bounding box center [459, 462] width 366 height 50
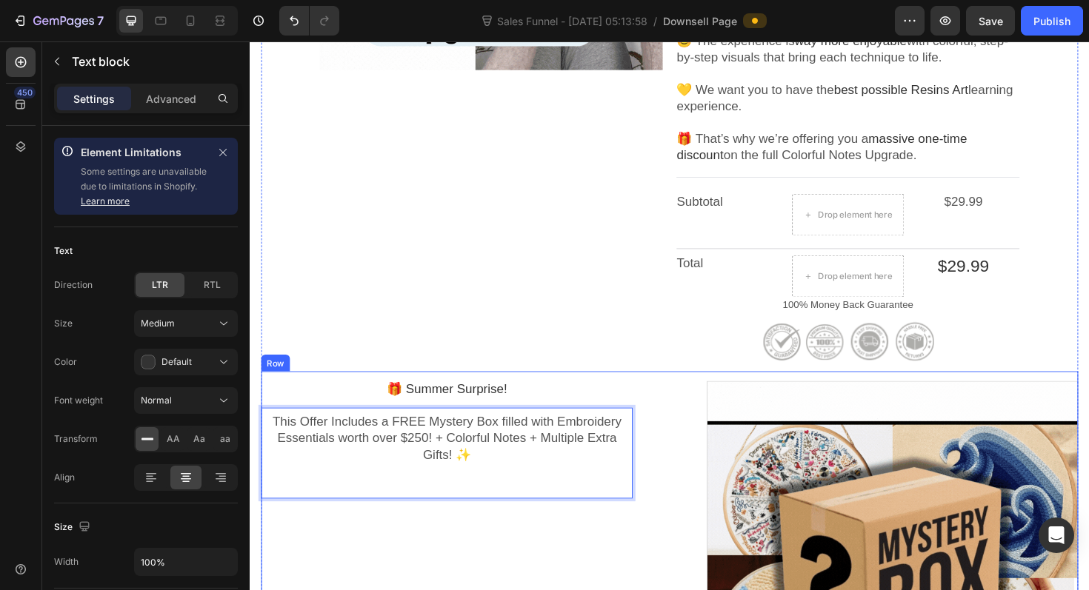
click at [599, 573] on div "🎁 Summer Surprise! Heading This Offer Includes a FREE Mystery Box filled with E…" at bounding box center [458, 598] width 393 height 414
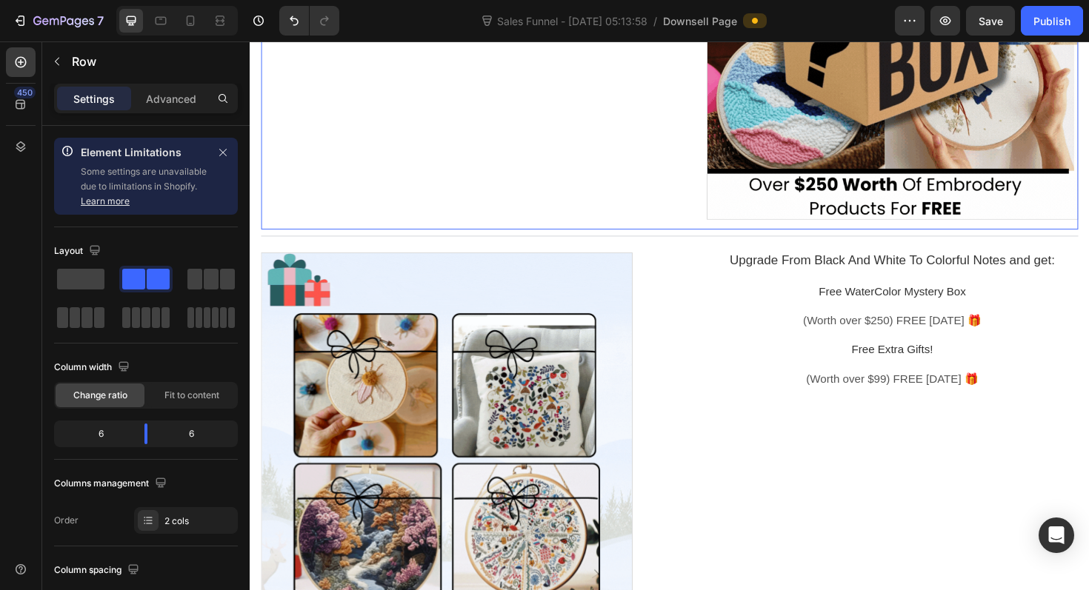
scroll to position [1257, 0]
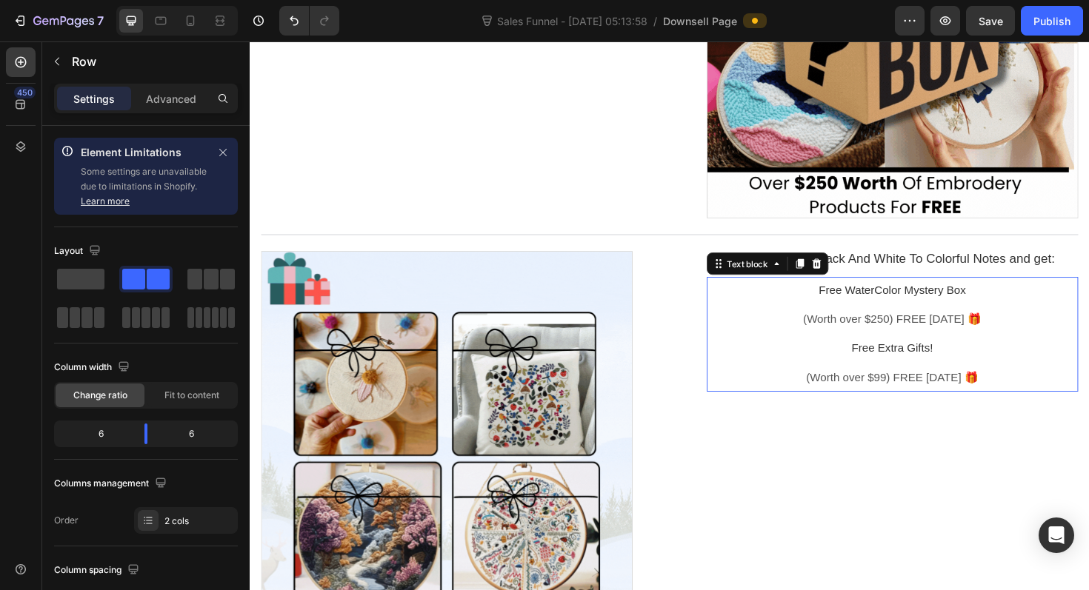
click at [865, 324] on p at bounding box center [929, 321] width 393 height 16
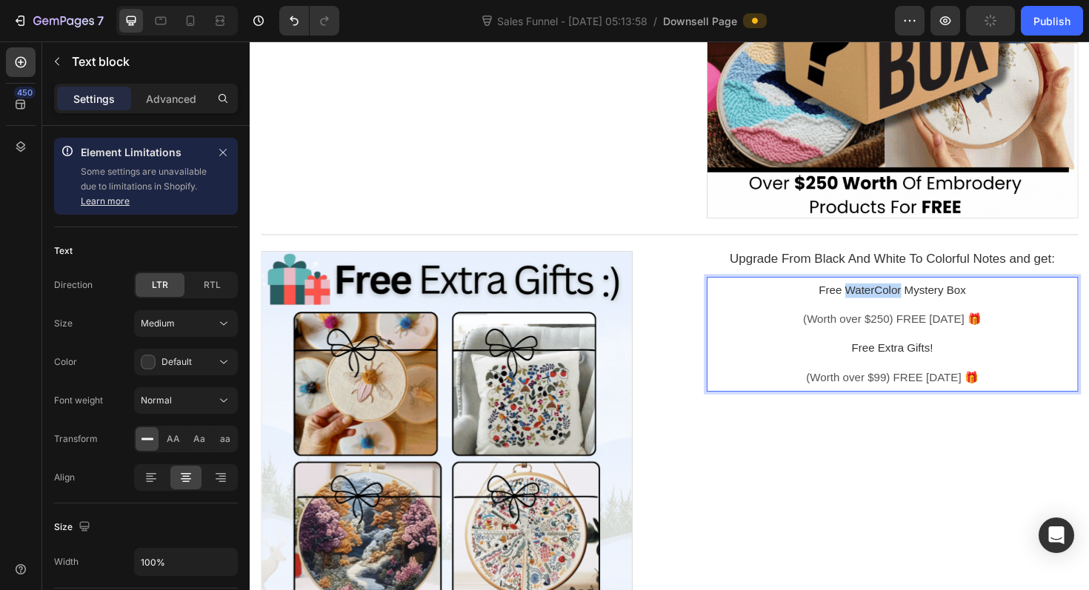
click at [905, 306] on span "Free WaterColor Mystery Box" at bounding box center [930, 305] width 156 height 13
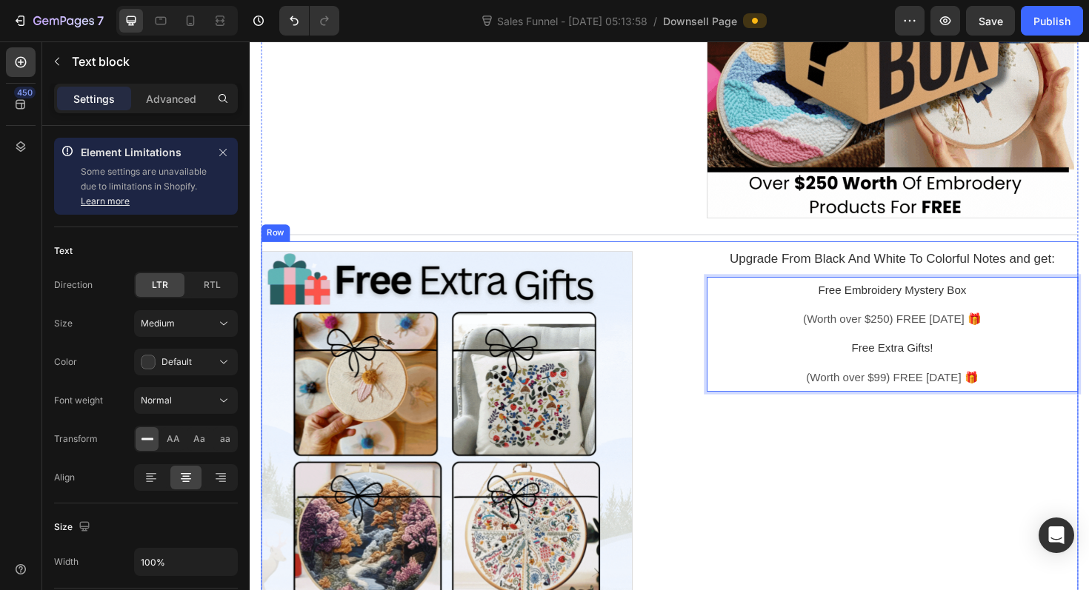
click at [944, 477] on div "Upgrade From Black And White To Colorful Notes and get: Heading Free Embroidery…" at bounding box center [929, 460] width 393 height 414
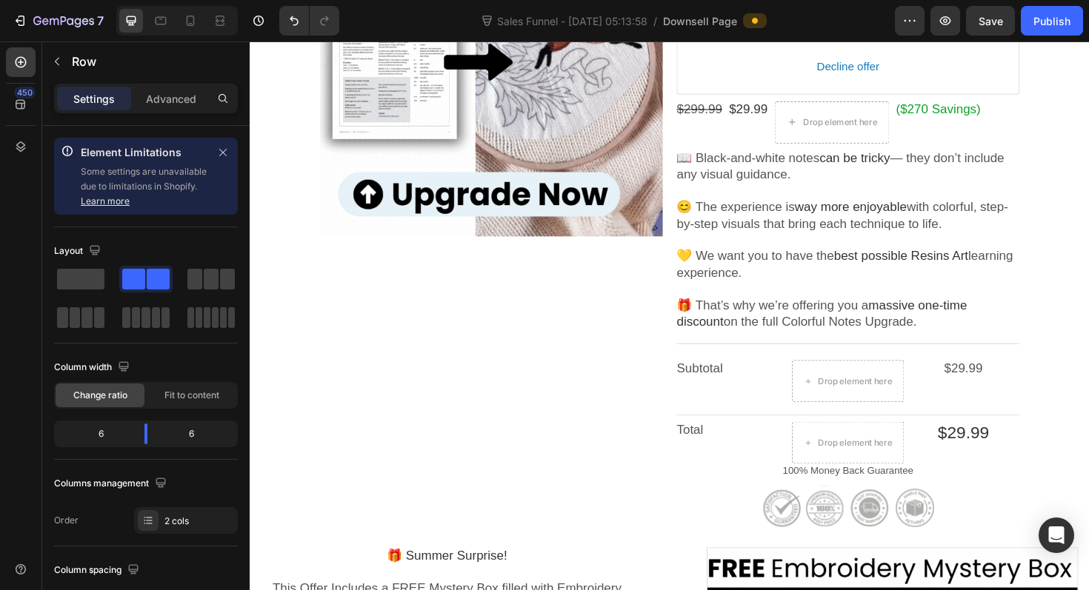
scroll to position [513, 0]
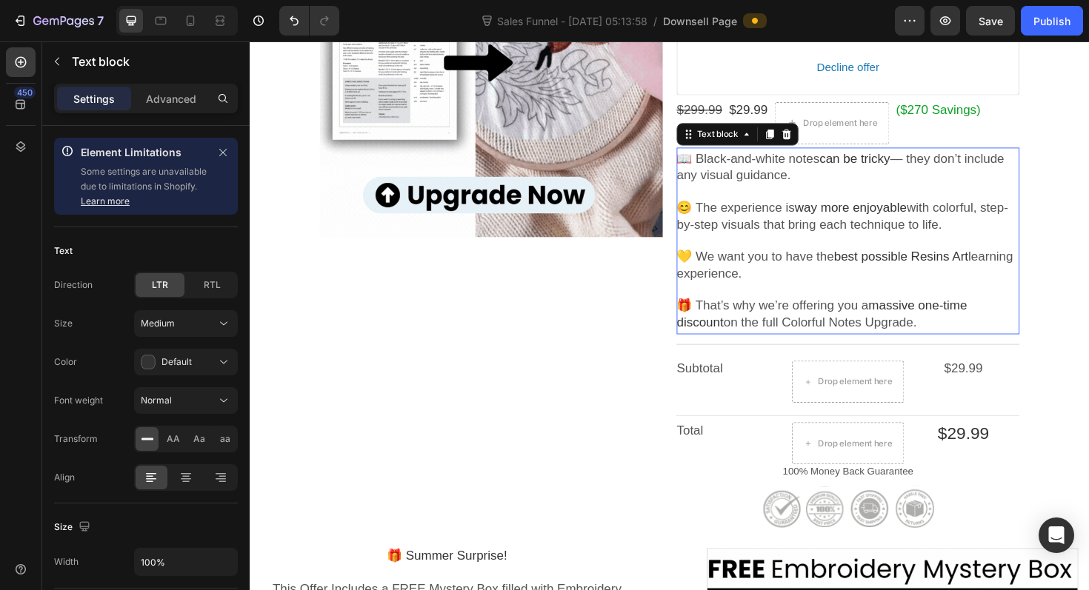
click at [965, 267] on span "best possible Resins Art" at bounding box center [939, 269] width 142 height 15
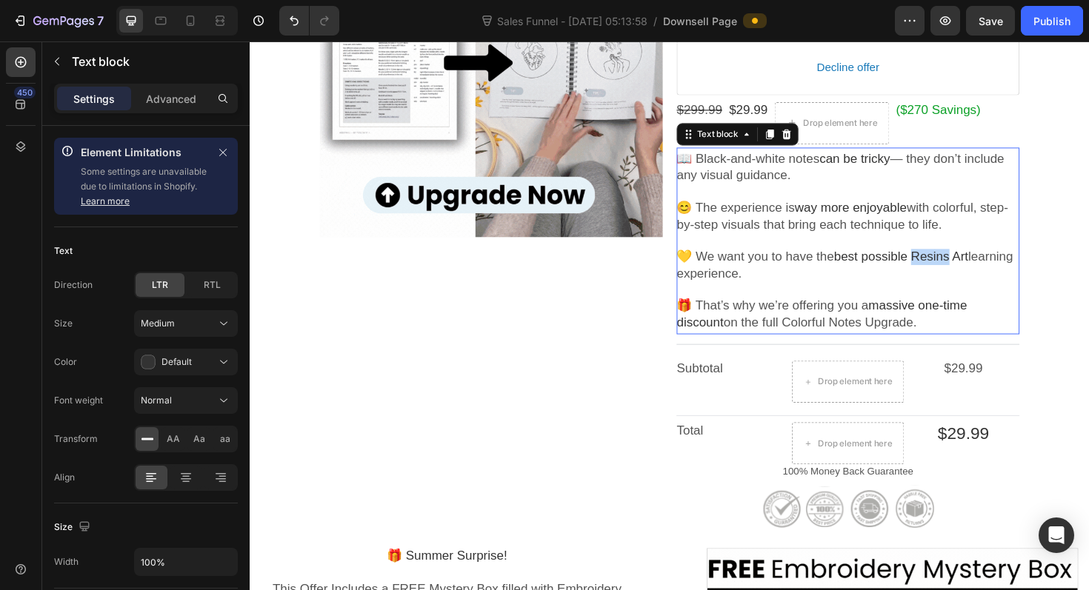
click at [973, 269] on span "best possible Resins Art" at bounding box center [939, 269] width 142 height 15
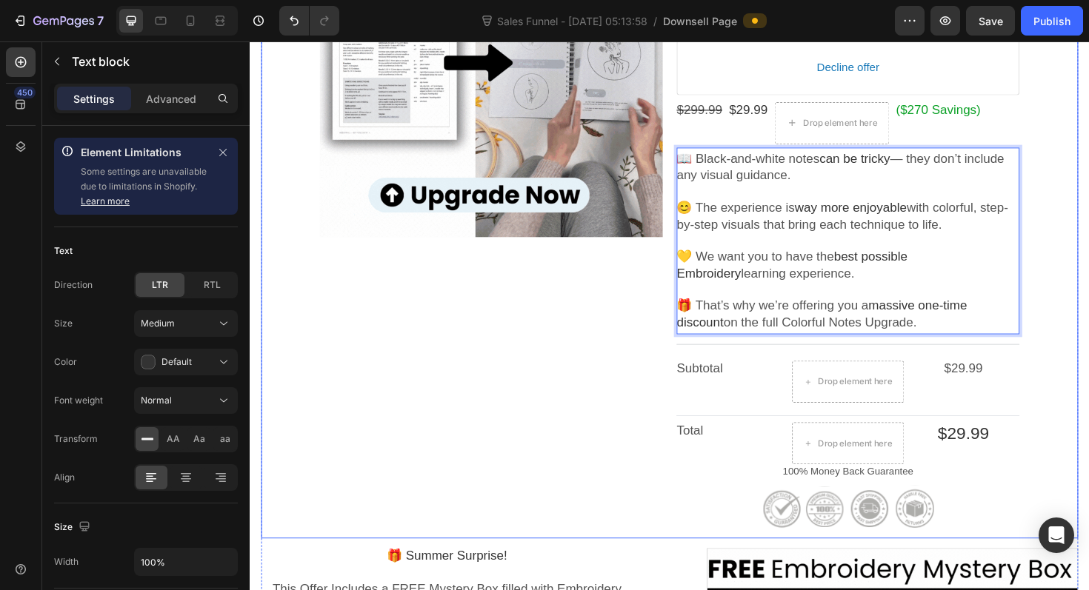
click at [584, 356] on div "Product Images" at bounding box center [505, 225] width 363 height 686
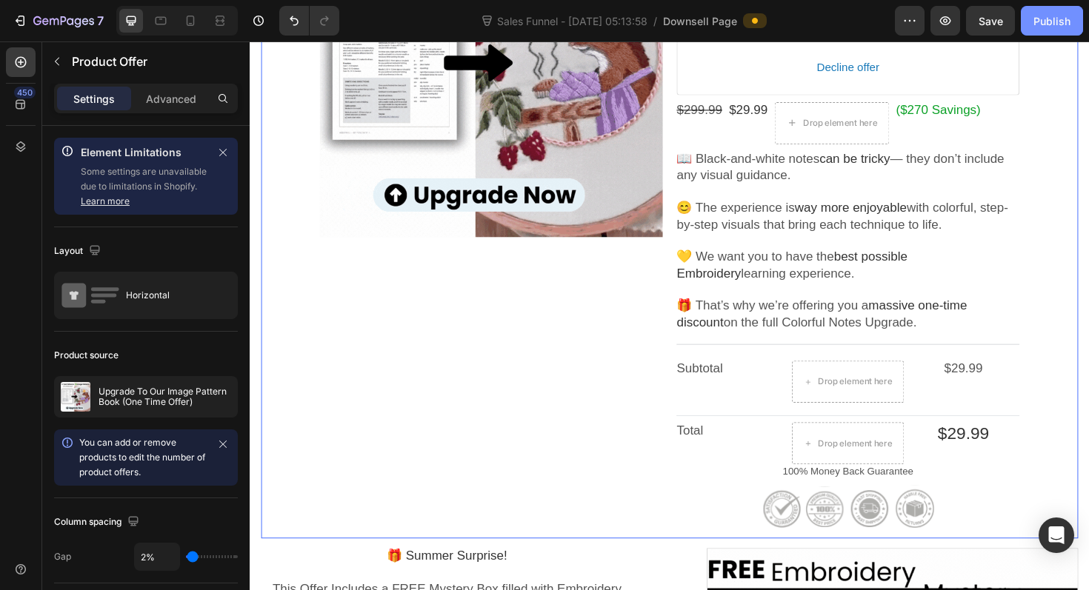
click at [1060, 31] on button "Publish" at bounding box center [1052, 21] width 62 height 30
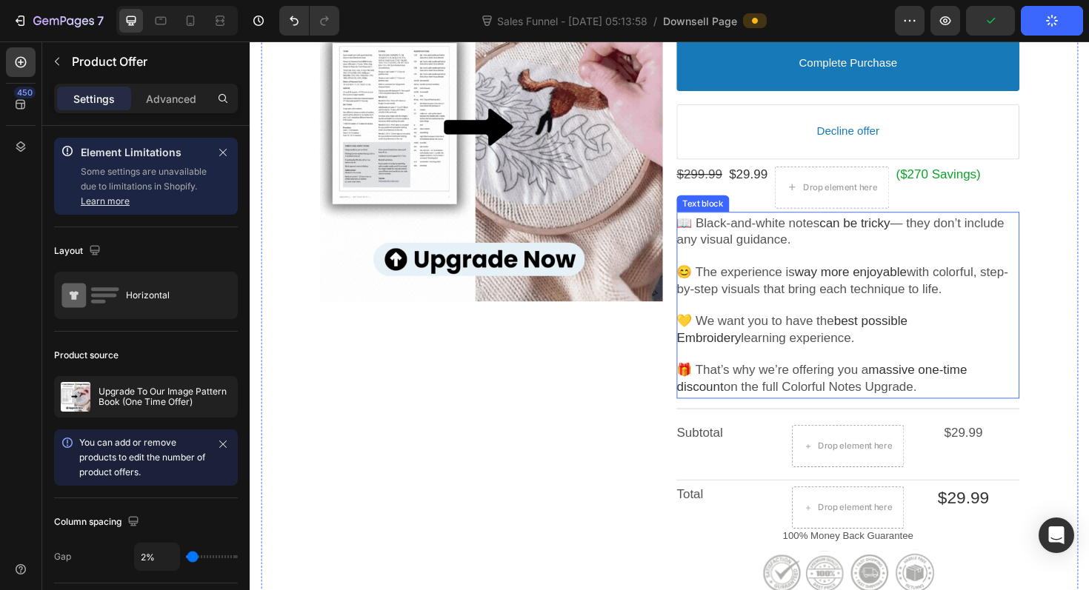
scroll to position [440, 0]
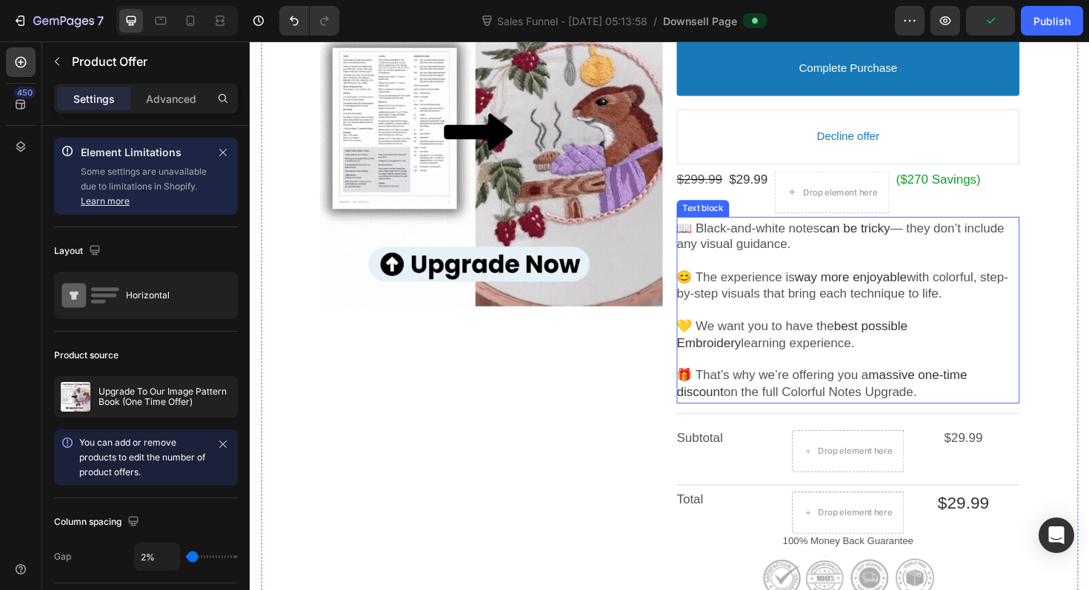
click at [912, 312] on span "with colorful, step-by-step visuals that bring each technique to life." at bounding box center [877, 300] width 351 height 32
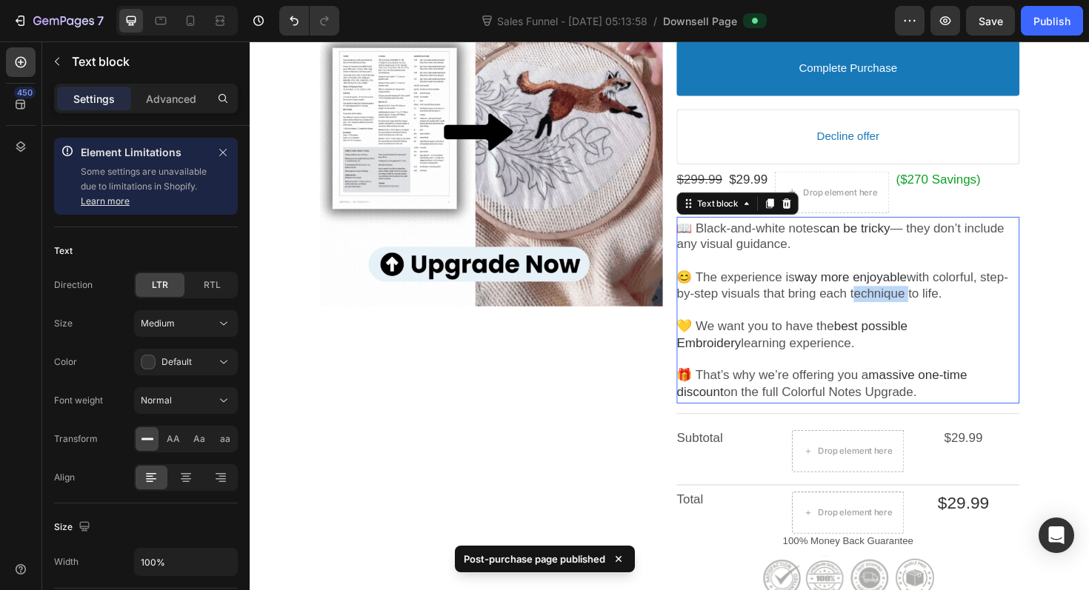
click at [928, 310] on span "with colorful, step-by-step visuals that bring each technique to life." at bounding box center [877, 300] width 351 height 32
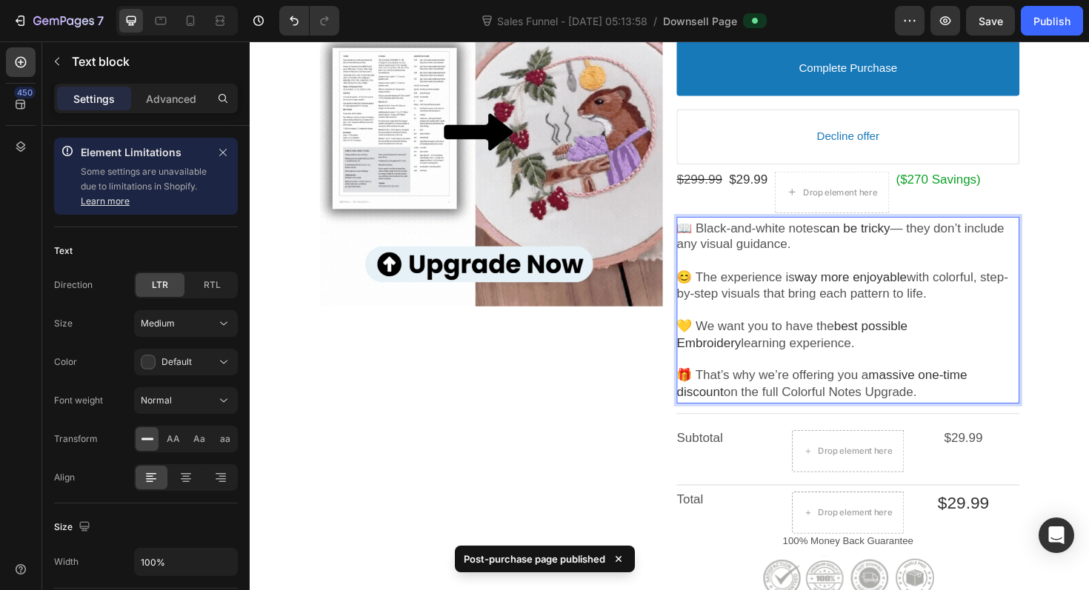
click at [1048, 38] on div "7 Version history Sales Funnel - [DATE] 05:13:58 / Downsell Page Preview Save P…" at bounding box center [544, 21] width 1089 height 42
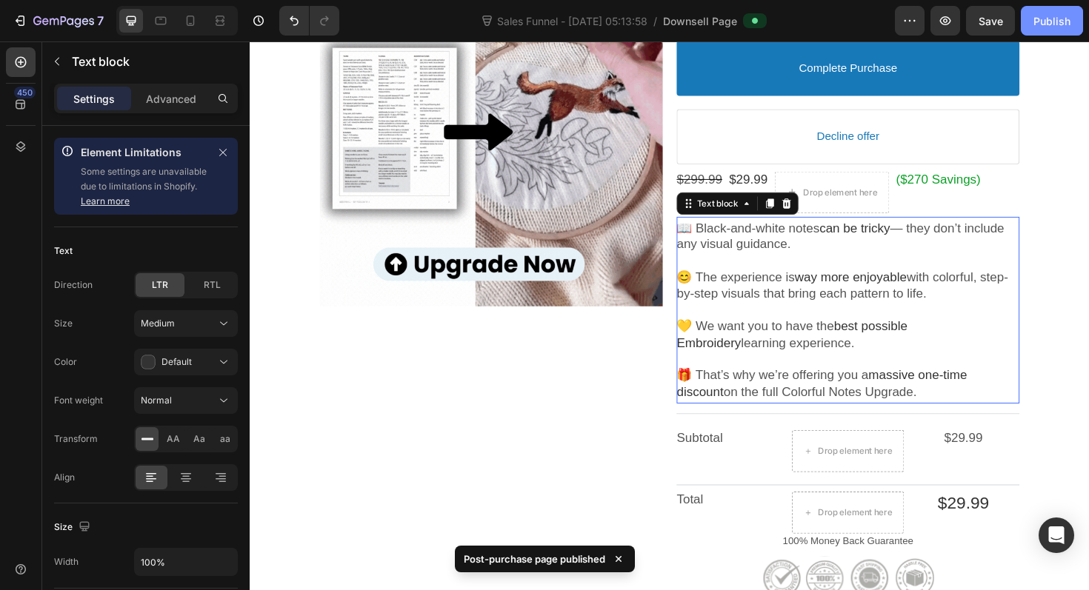
click at [1058, 21] on div "Publish" at bounding box center [1052, 21] width 37 height 16
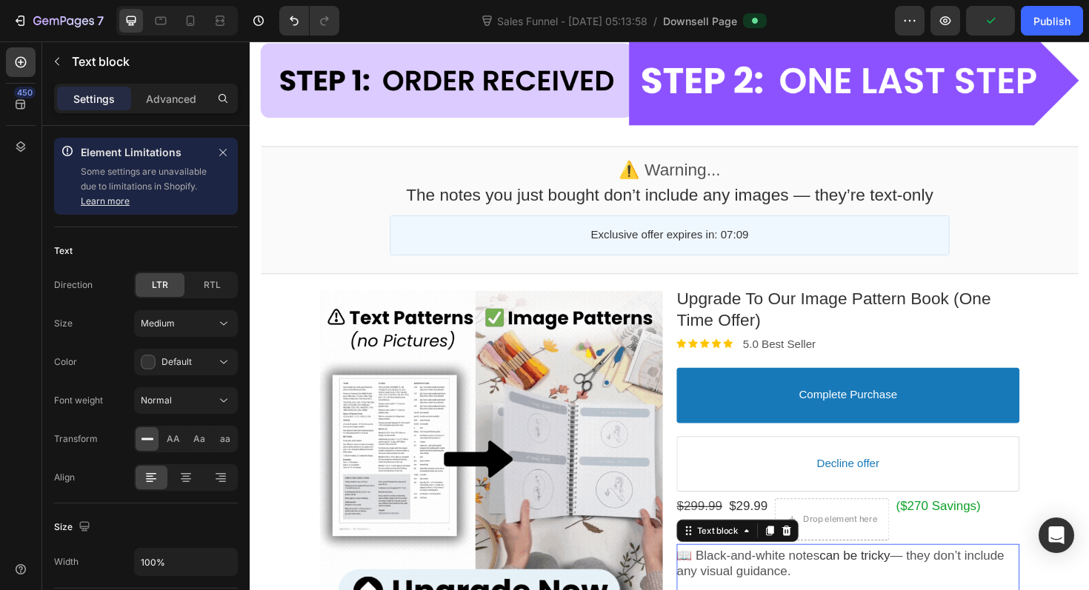
scroll to position [0, 0]
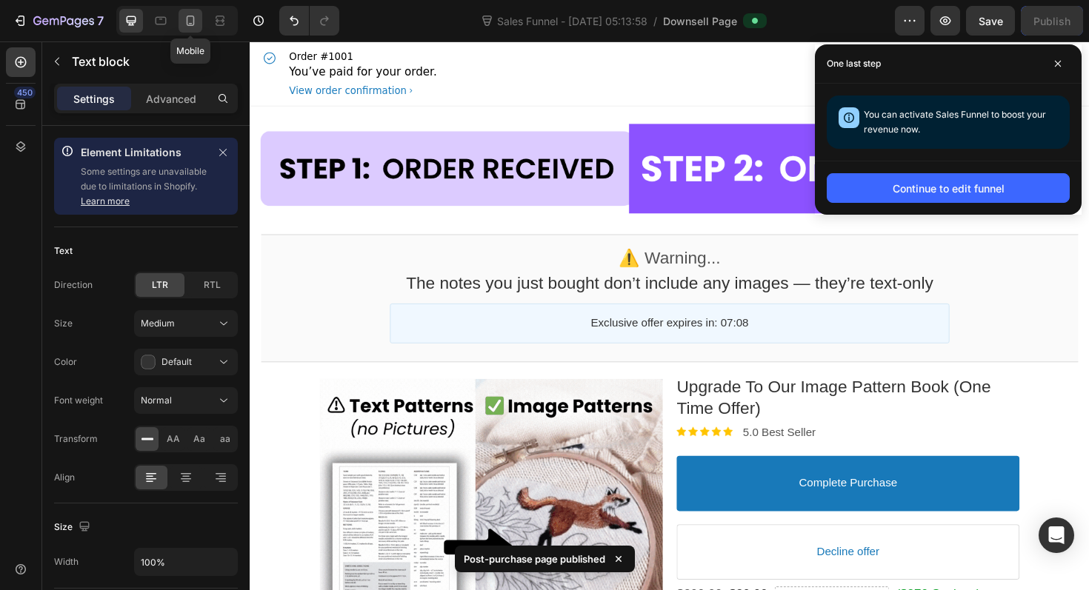
click at [196, 25] on icon at bounding box center [190, 20] width 15 height 15
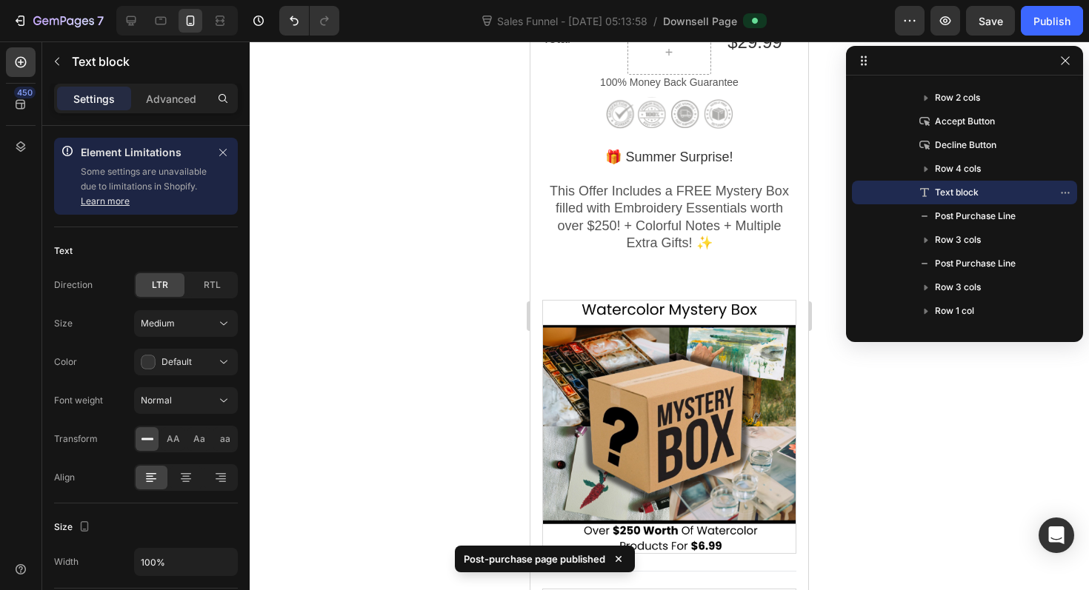
scroll to position [1222, 0]
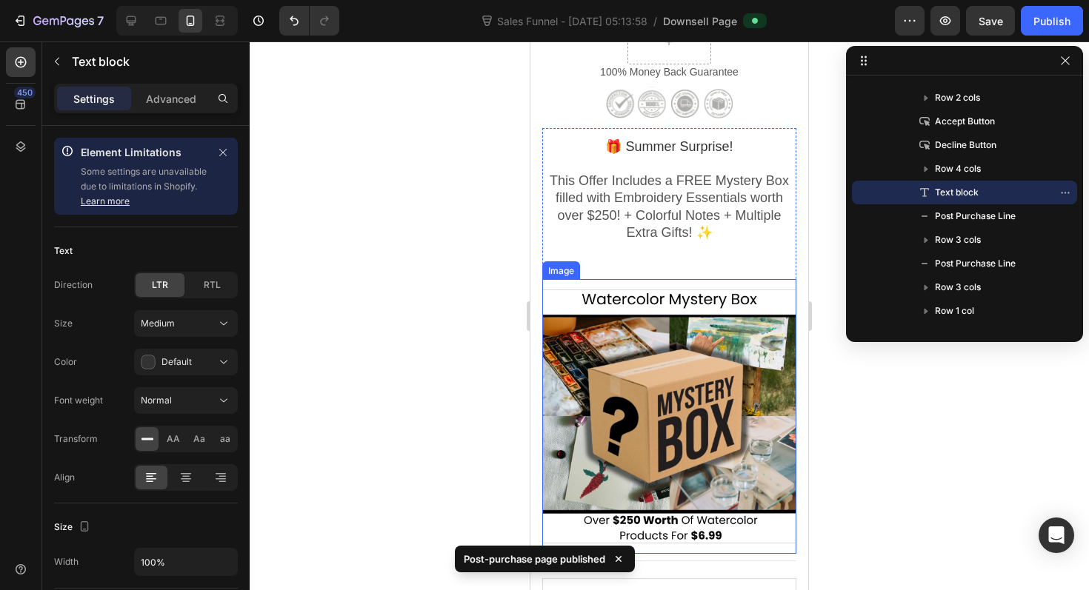
click at [676, 385] on div at bounding box center [669, 417] width 254 height 254
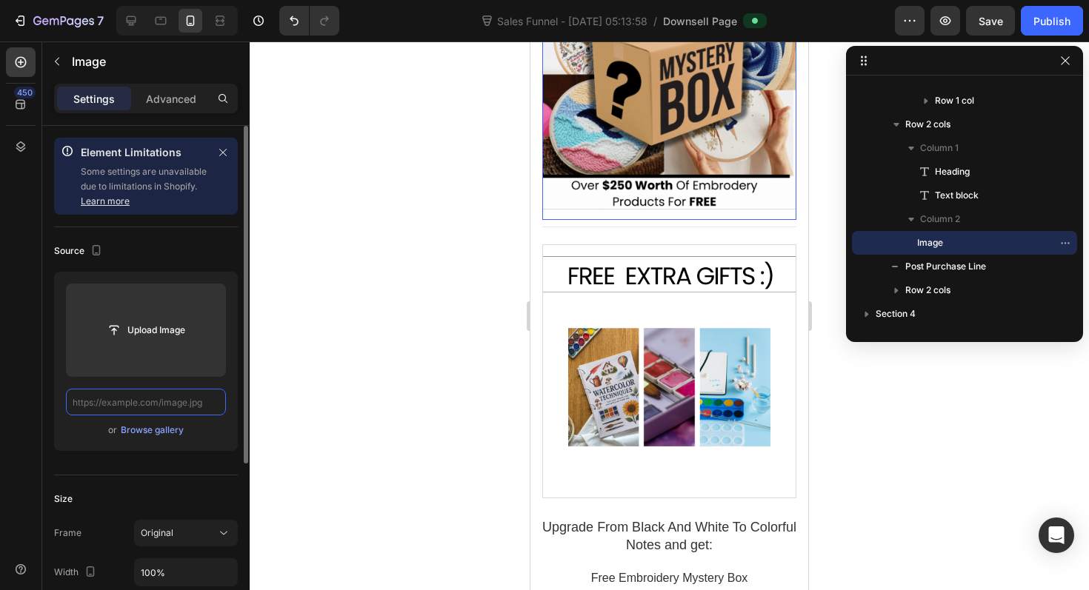
scroll to position [1594, 0]
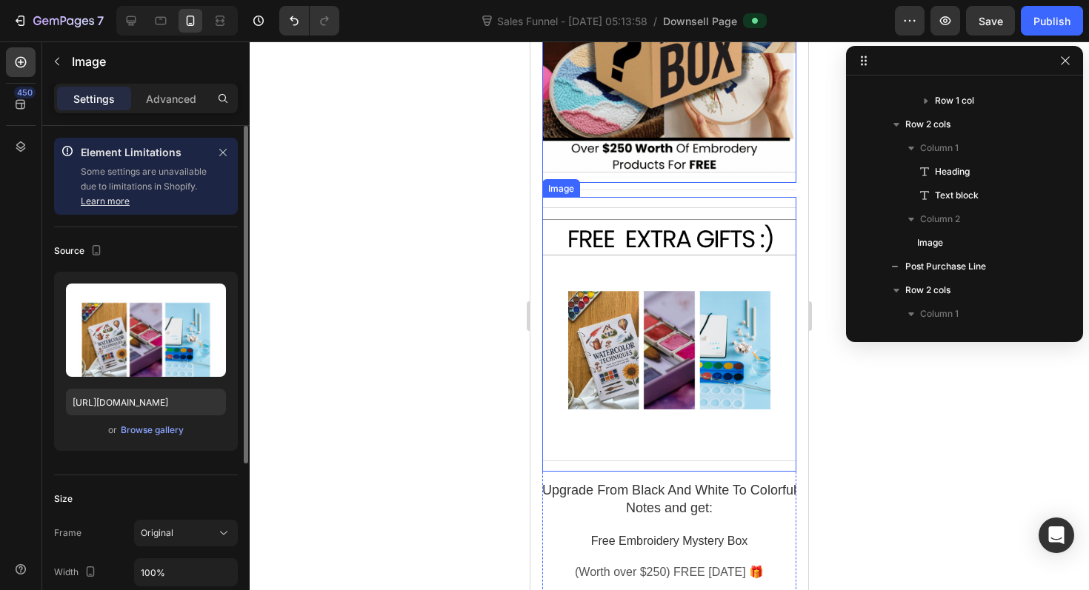
click at [692, 341] on div at bounding box center [669, 334] width 254 height 254
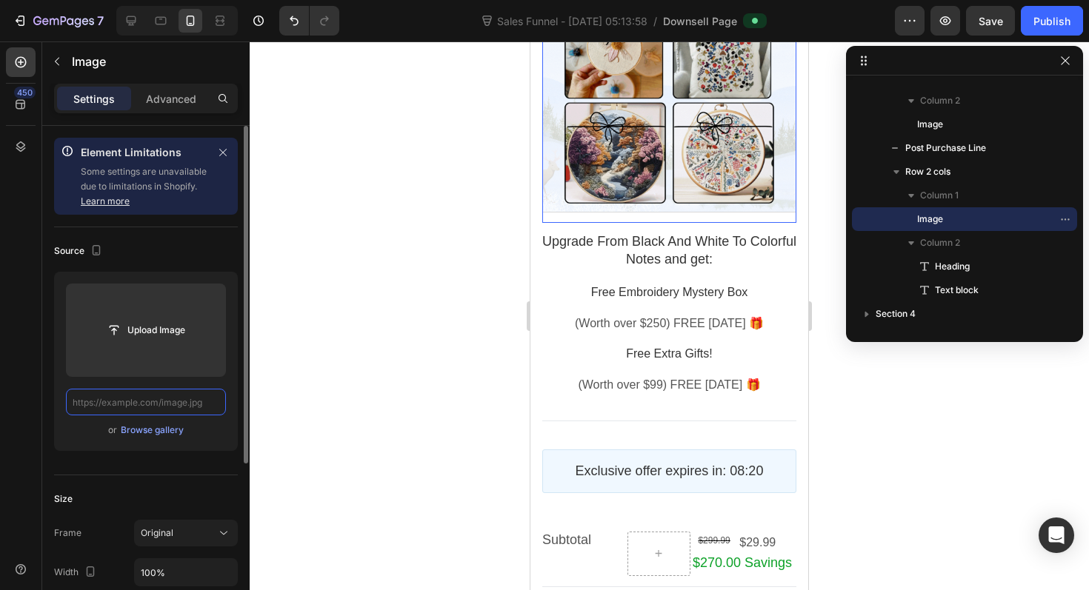
scroll to position [1849, 0]
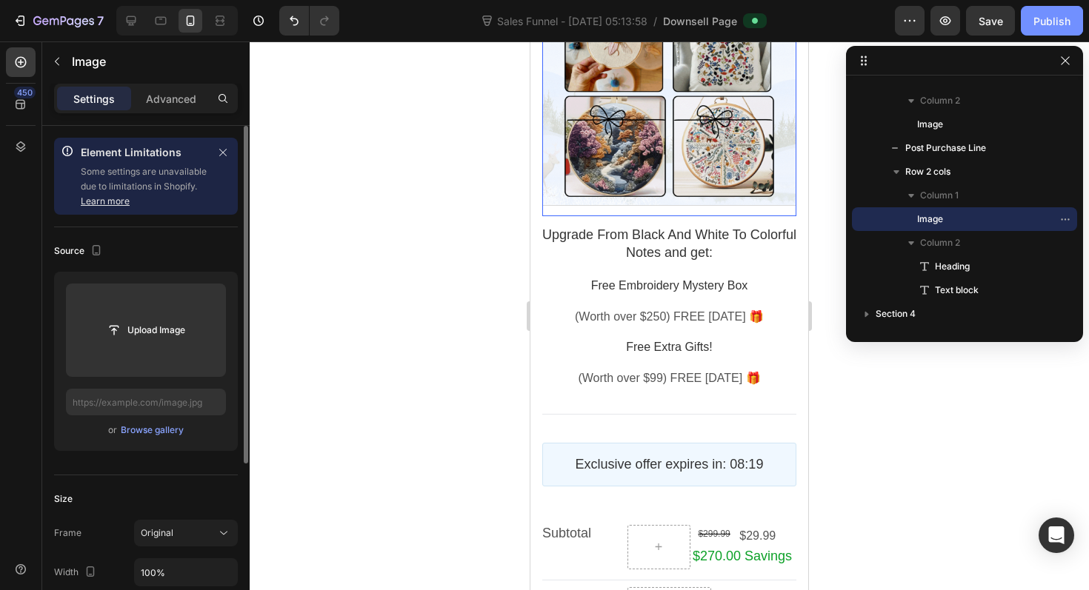
click at [1055, 14] on div "Publish" at bounding box center [1052, 21] width 37 height 16
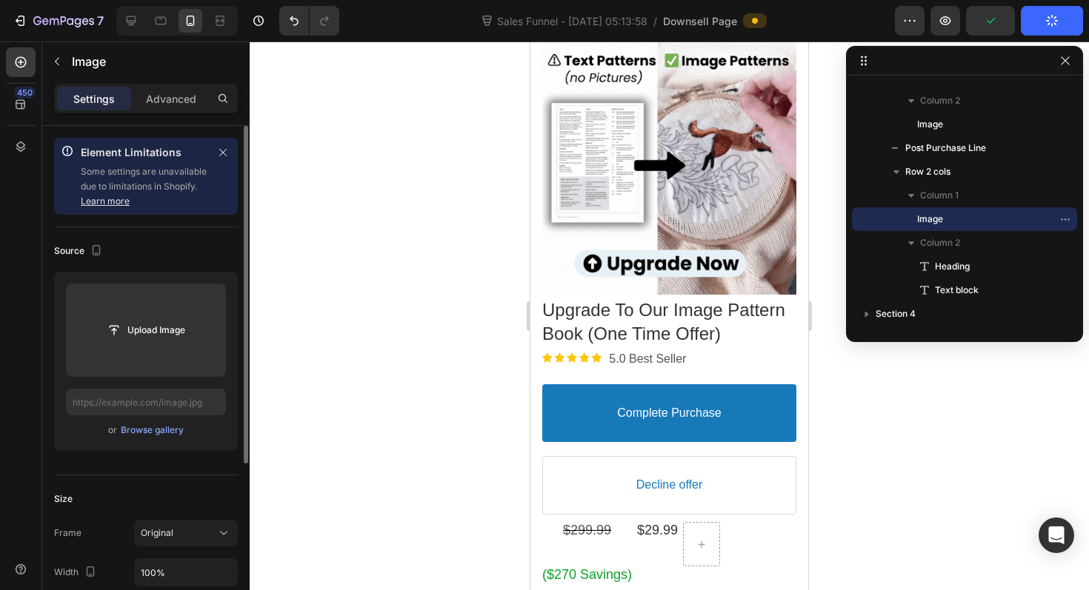
scroll to position [0, 0]
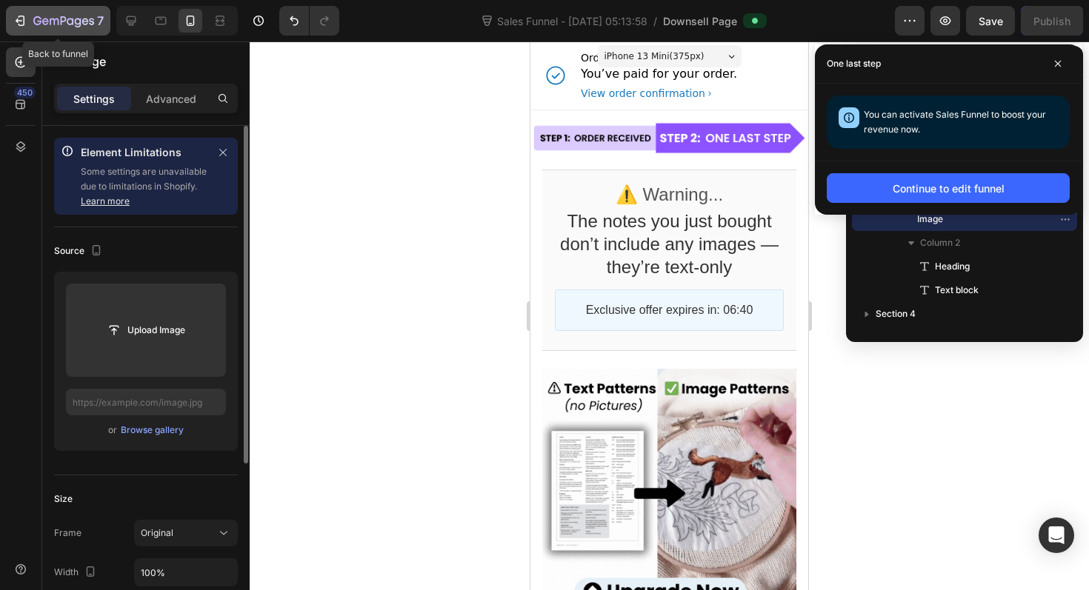
click at [56, 18] on icon "button" at bounding box center [63, 22] width 61 height 13
